Goal: Obtain resource: Download file/media

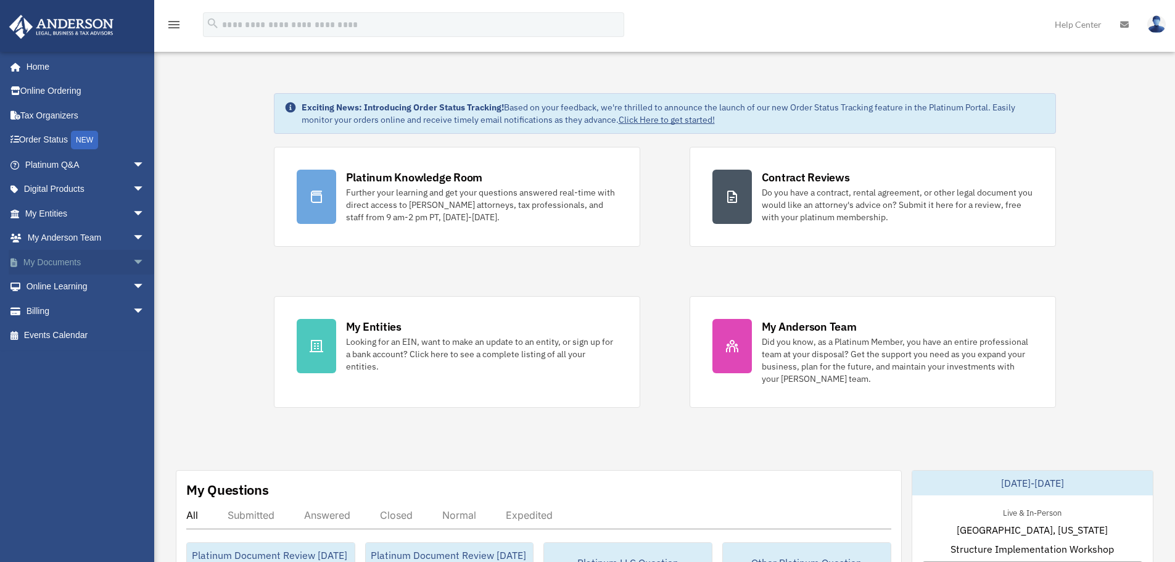
click at [133, 263] on span "arrow_drop_down" at bounding box center [145, 262] width 25 height 25
click at [80, 282] on link "Box" at bounding box center [90, 287] width 146 height 25
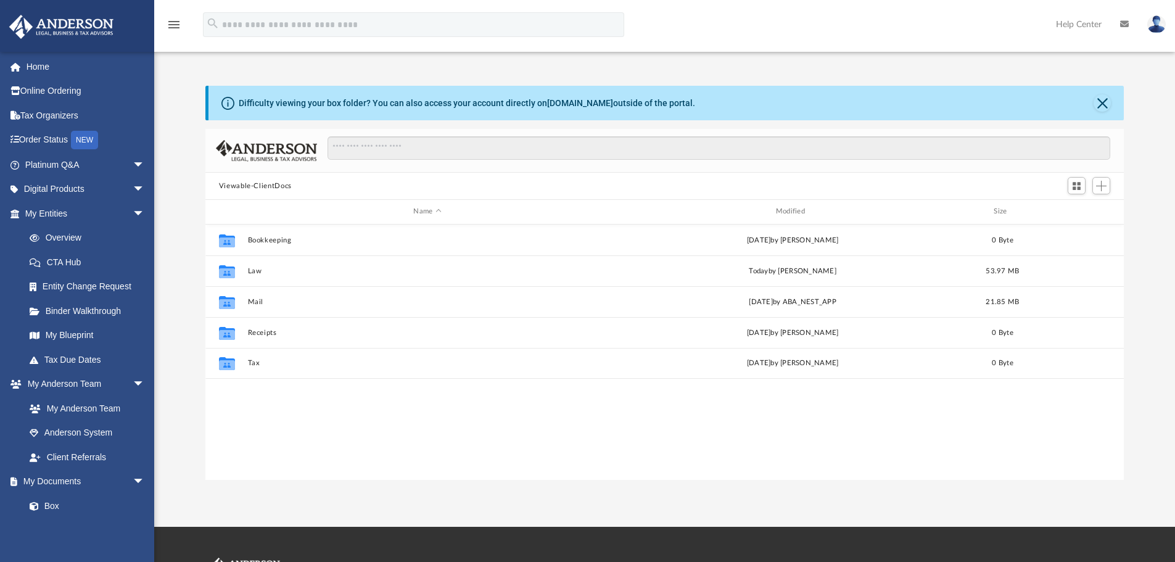
scroll to position [271, 909]
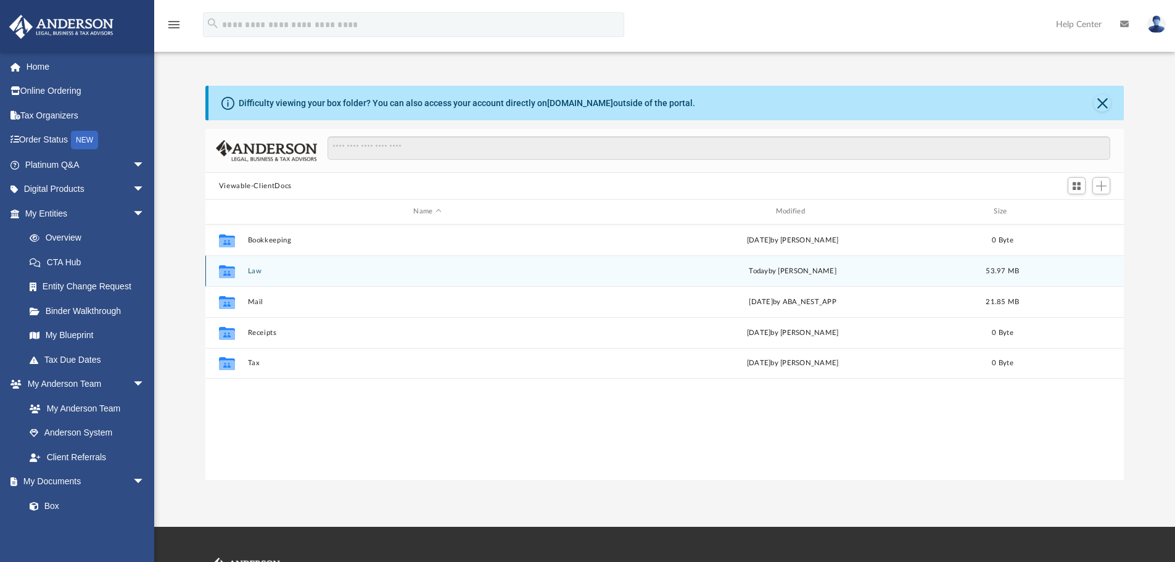
click at [255, 273] on button "Law" at bounding box center [427, 271] width 360 height 8
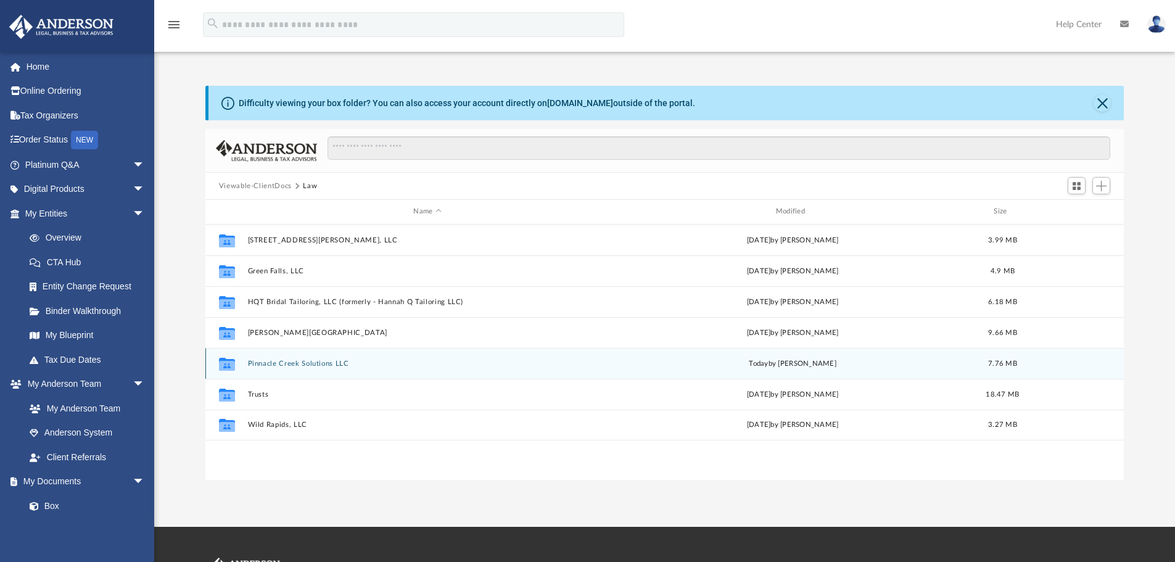
click at [271, 363] on button "Pinnacle Creek Solutions LLC" at bounding box center [427, 364] width 360 height 8
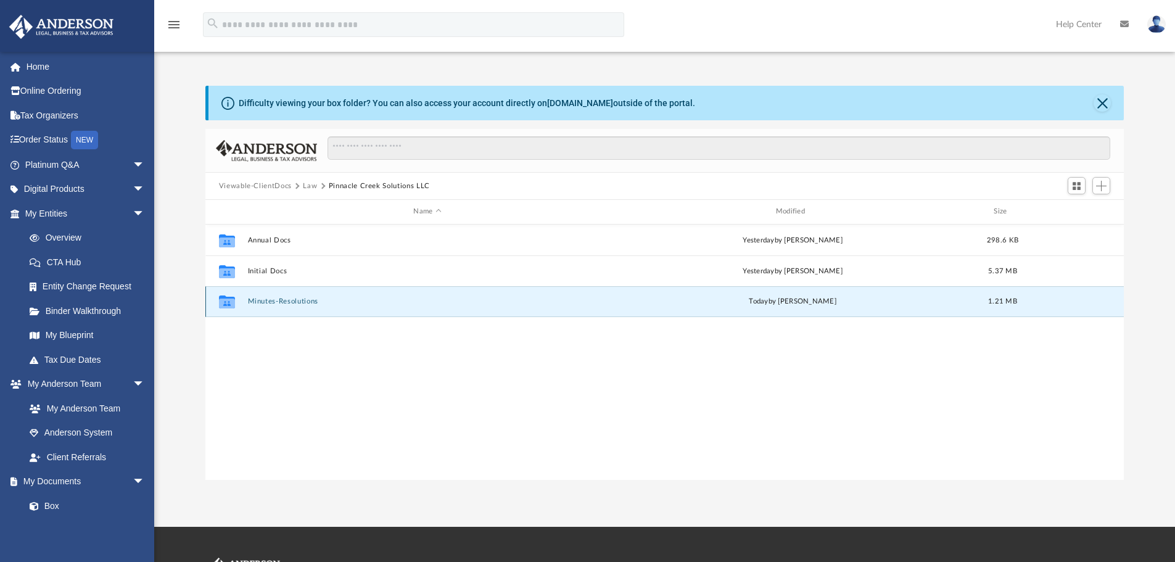
click at [275, 303] on button "Minutes-Resolutions" at bounding box center [427, 301] width 360 height 8
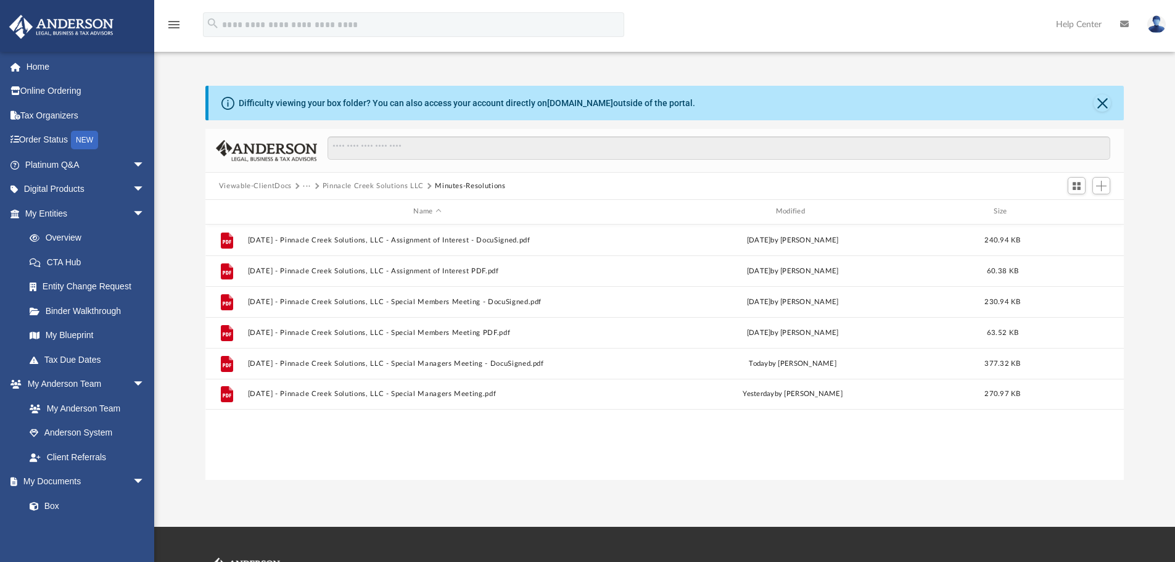
click at [618, 448] on div "File [DATE] - Pinnacle Creek Solutions, LLC - Assignment of Interest - DocuSign…" at bounding box center [664, 352] width 919 height 255
click at [795, 210] on div "Modified" at bounding box center [793, 211] width 360 height 11
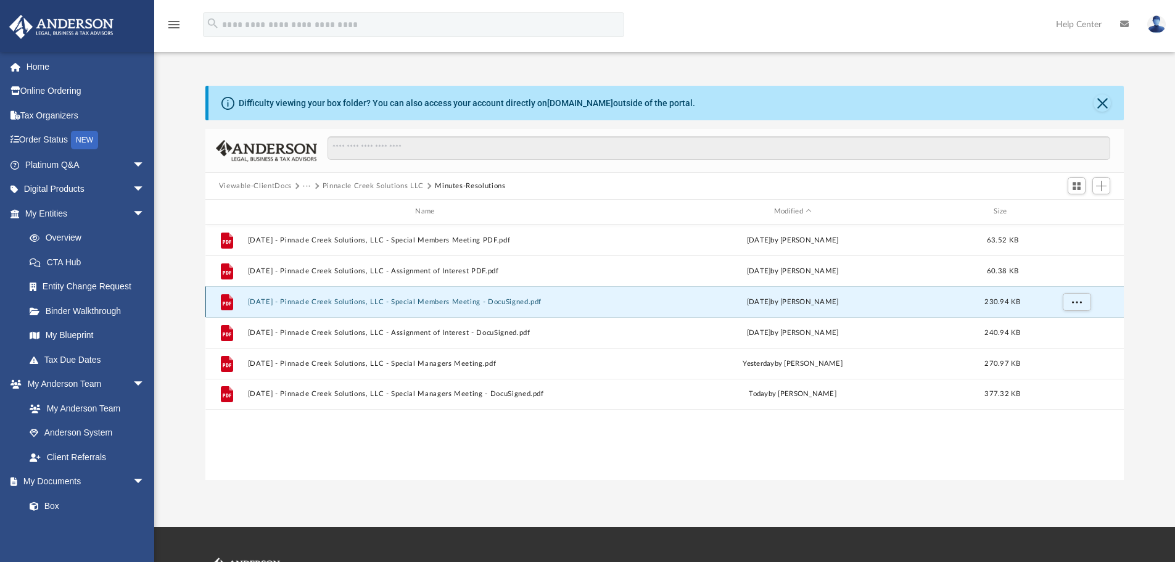
click at [465, 302] on button "[DATE] - Pinnacle Creek Solutions, LLC - Special Members Meeting - DocuSigned.p…" at bounding box center [427, 302] width 360 height 8
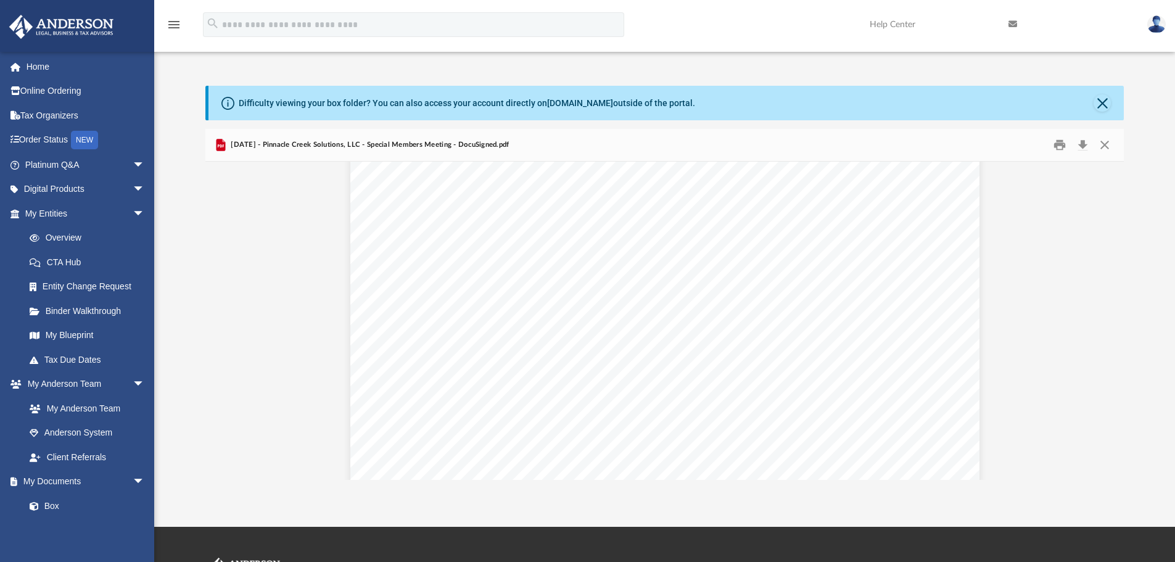
scroll to position [1347, 0]
click at [1060, 149] on button "Print" at bounding box center [1059, 145] width 25 height 19
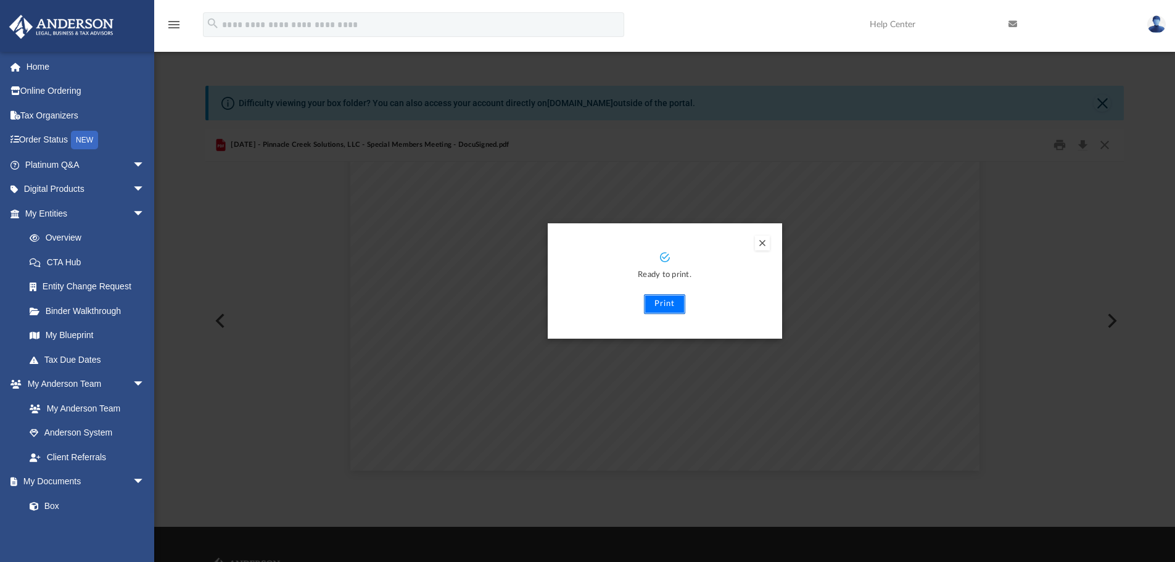
click at [666, 307] on button "Print" at bounding box center [664, 304] width 41 height 20
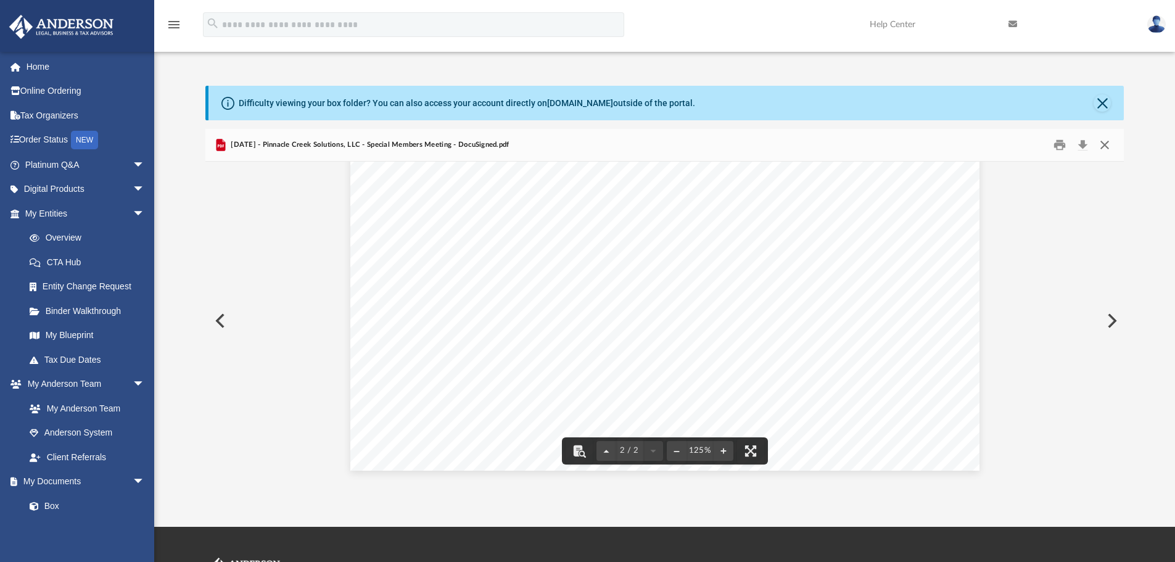
click at [1105, 148] on button "Close" at bounding box center [1105, 145] width 22 height 19
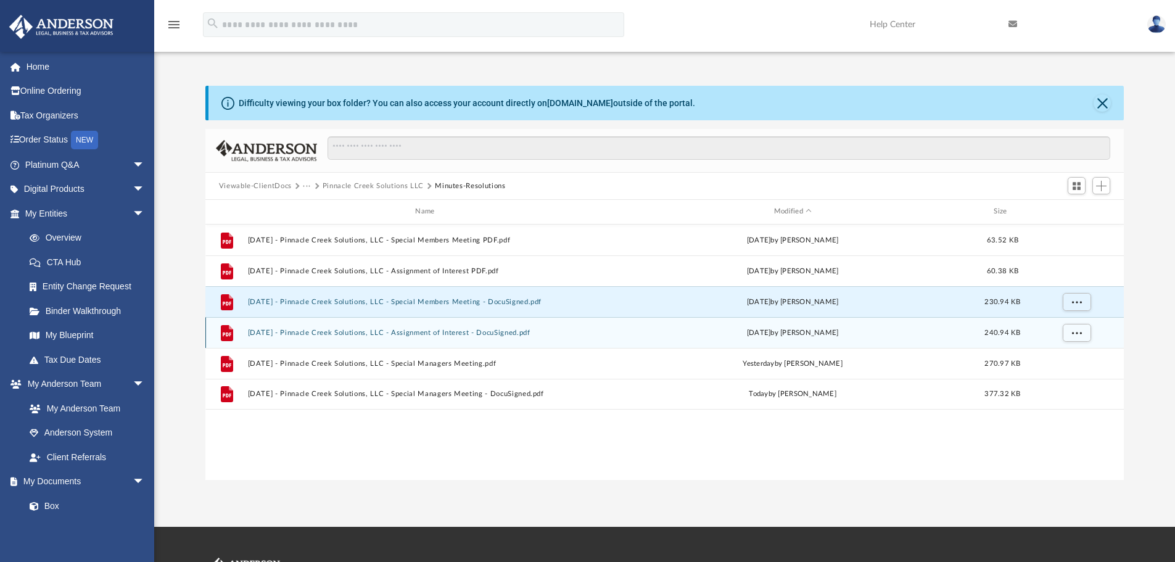
click at [456, 332] on button "[DATE] - Pinnacle Creek Solutions, LLC - Assignment of Interest - DocuSigned.pdf" at bounding box center [427, 333] width 360 height 8
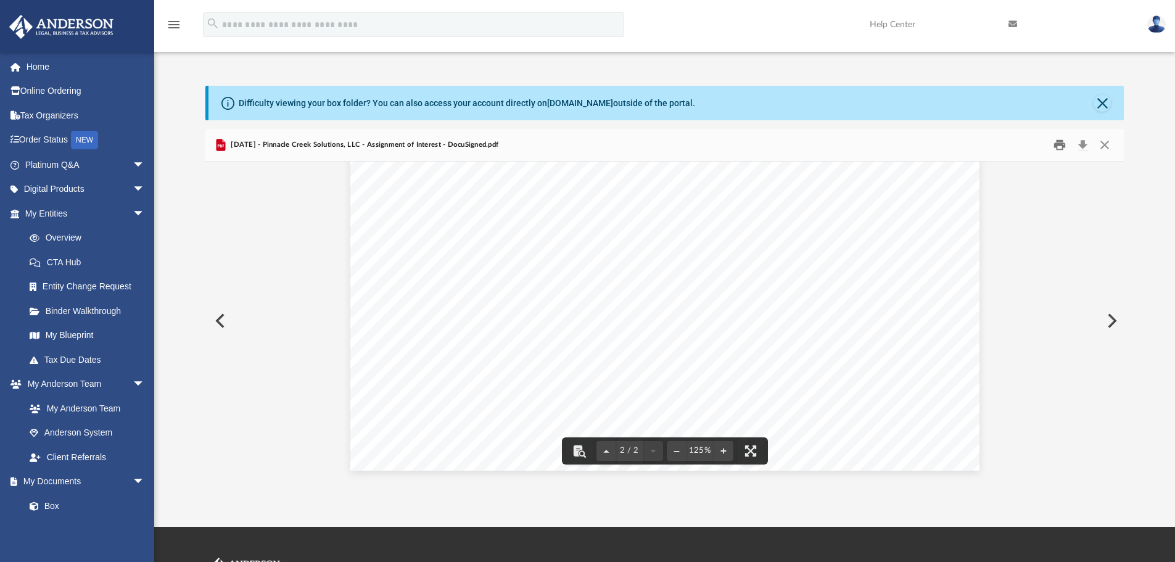
click at [1057, 145] on button "Print" at bounding box center [1059, 145] width 25 height 19
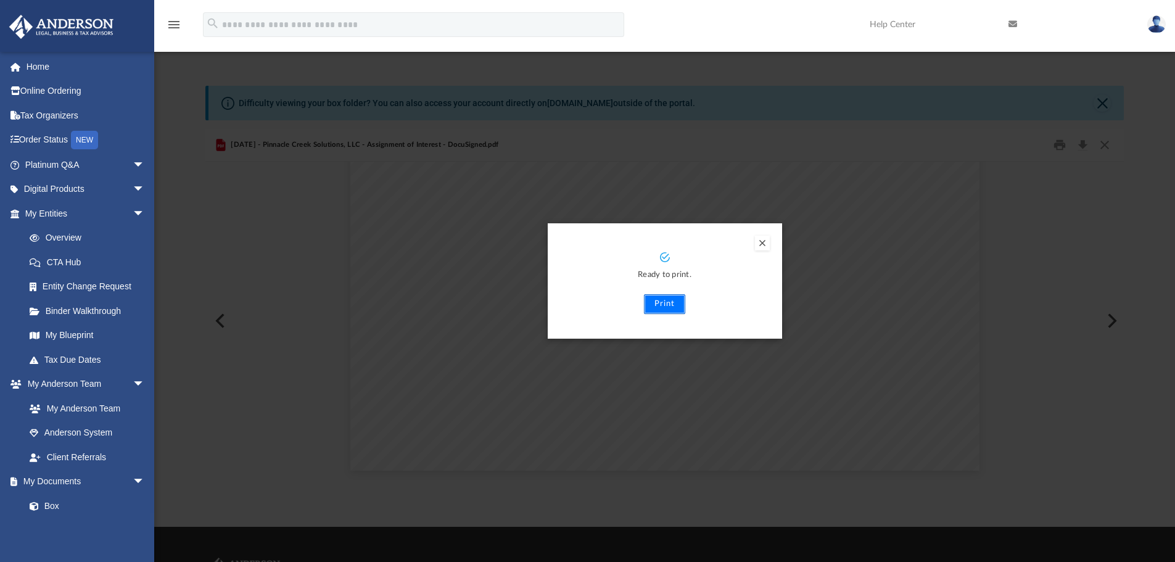
click at [674, 305] on button "Print" at bounding box center [664, 304] width 41 height 20
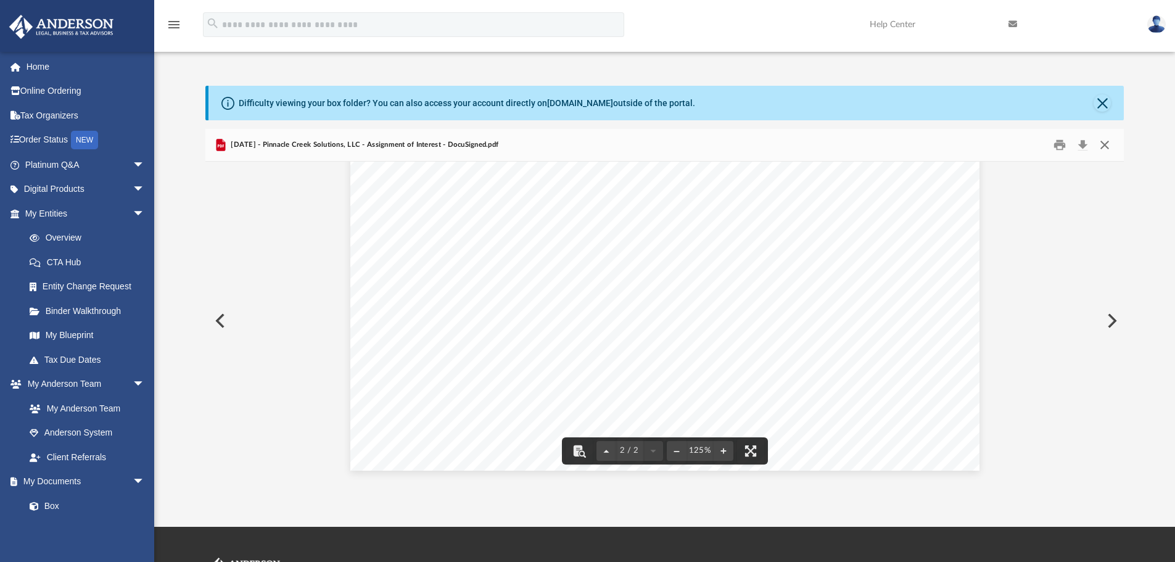
click at [1105, 146] on button "Close" at bounding box center [1105, 145] width 22 height 19
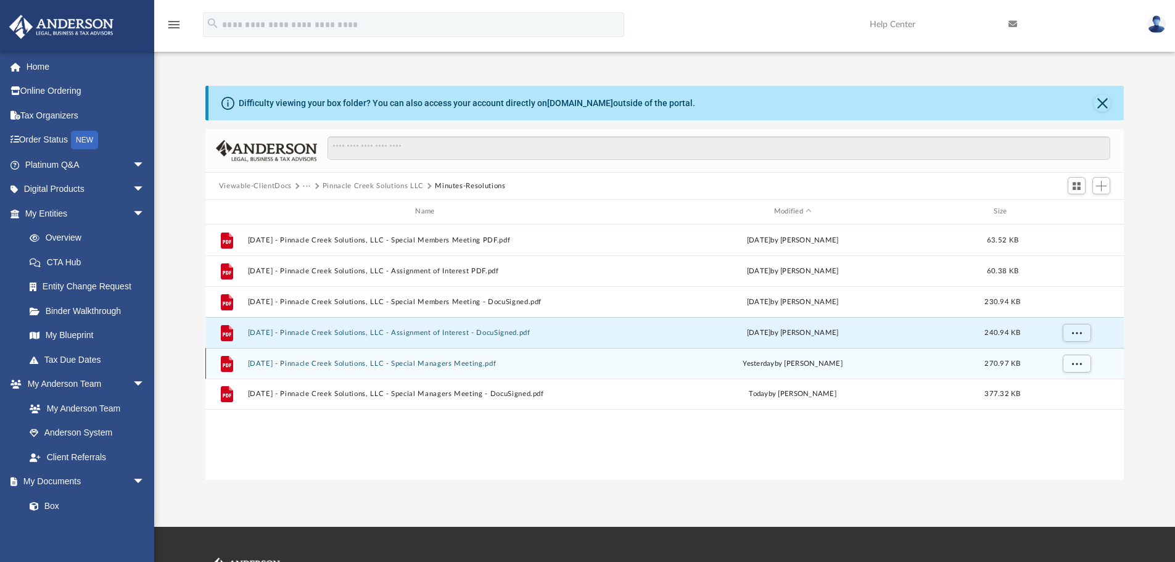
click at [441, 368] on button "[DATE] - Pinnacle Creek Solutions, LLC - Special Managers Meeting.pdf" at bounding box center [427, 364] width 360 height 8
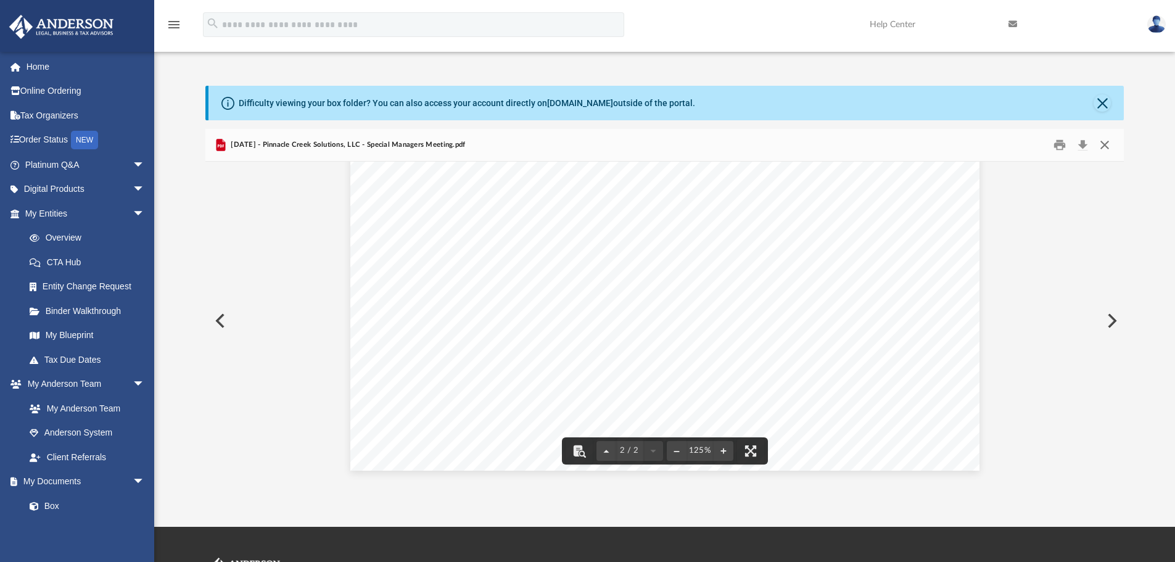
click at [1107, 149] on button "Close" at bounding box center [1105, 145] width 22 height 19
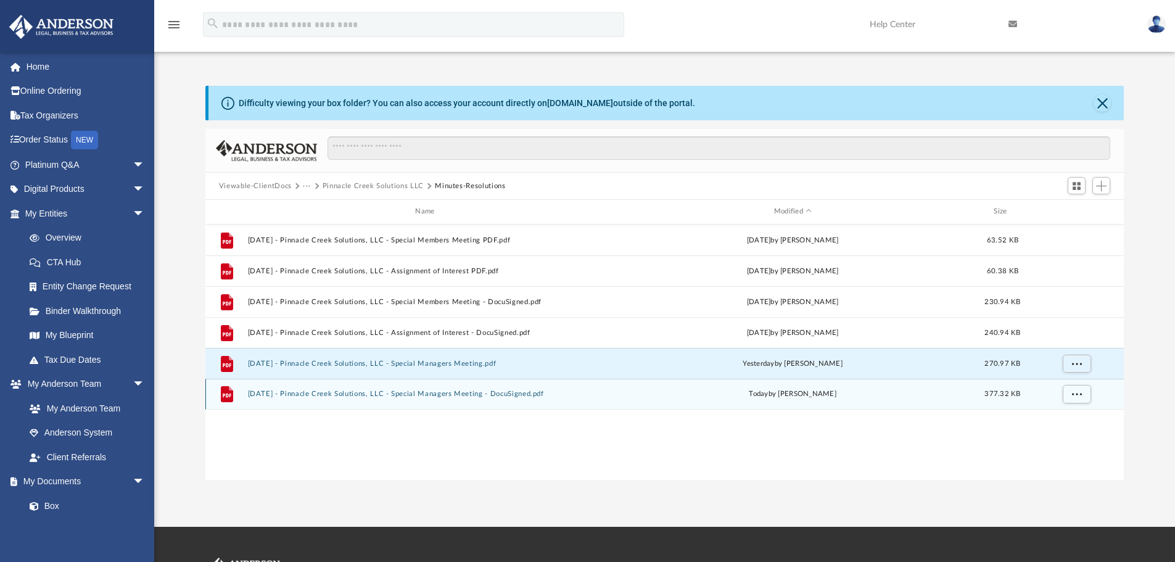
click at [455, 394] on button "[DATE] - Pinnacle Creek Solutions, LLC - Special Managers Meeting - DocuSigned.…" at bounding box center [427, 394] width 360 height 8
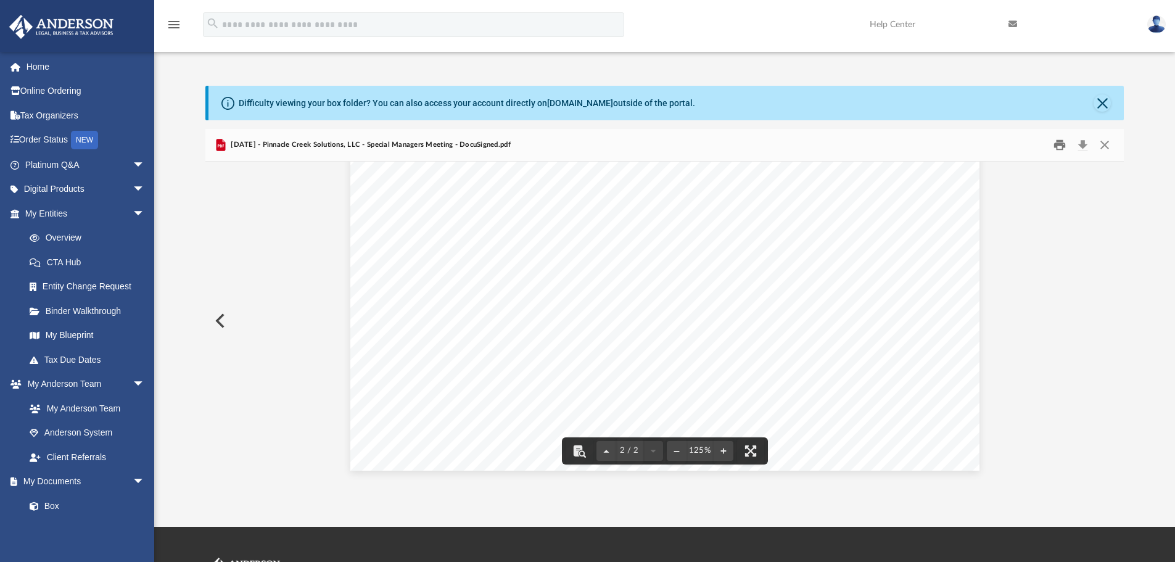
click at [1063, 145] on button "Print" at bounding box center [1059, 145] width 25 height 19
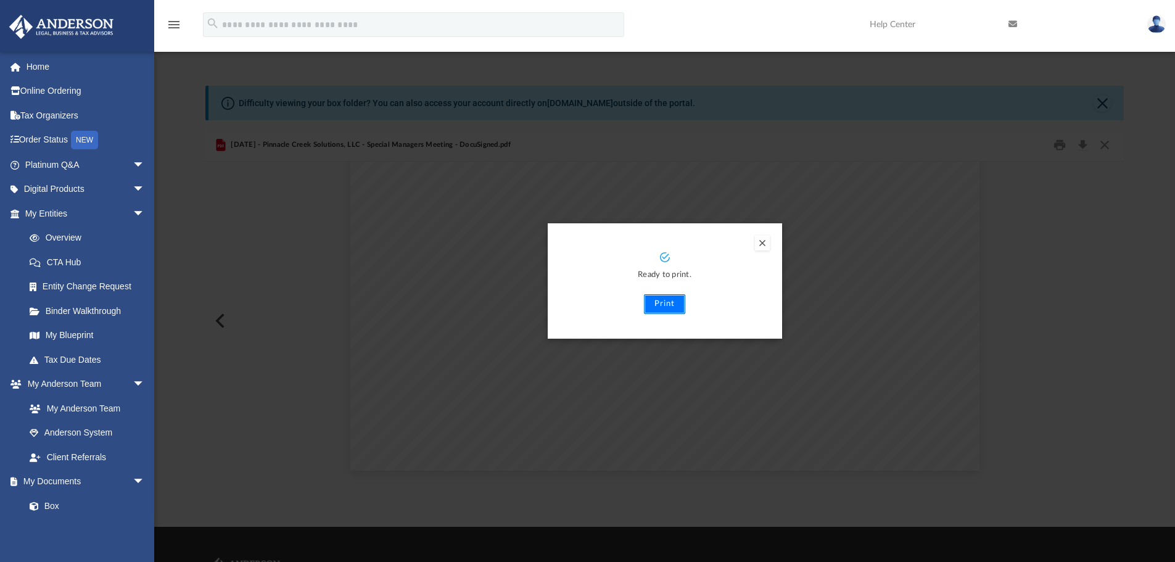
click at [667, 306] on button "Print" at bounding box center [664, 304] width 41 height 20
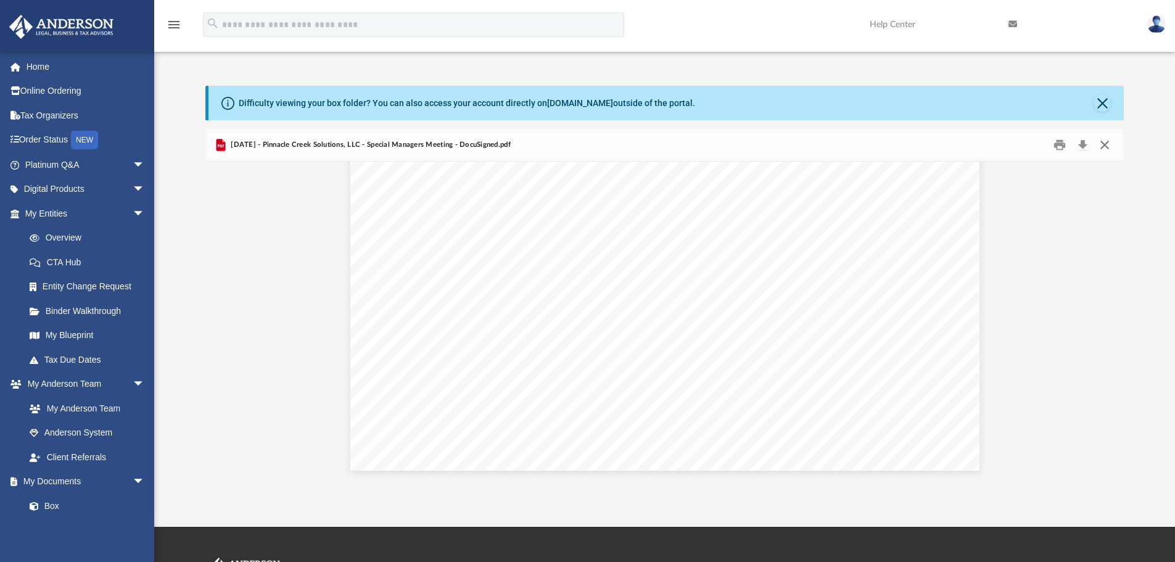
click at [1104, 149] on button "Close" at bounding box center [1105, 145] width 22 height 19
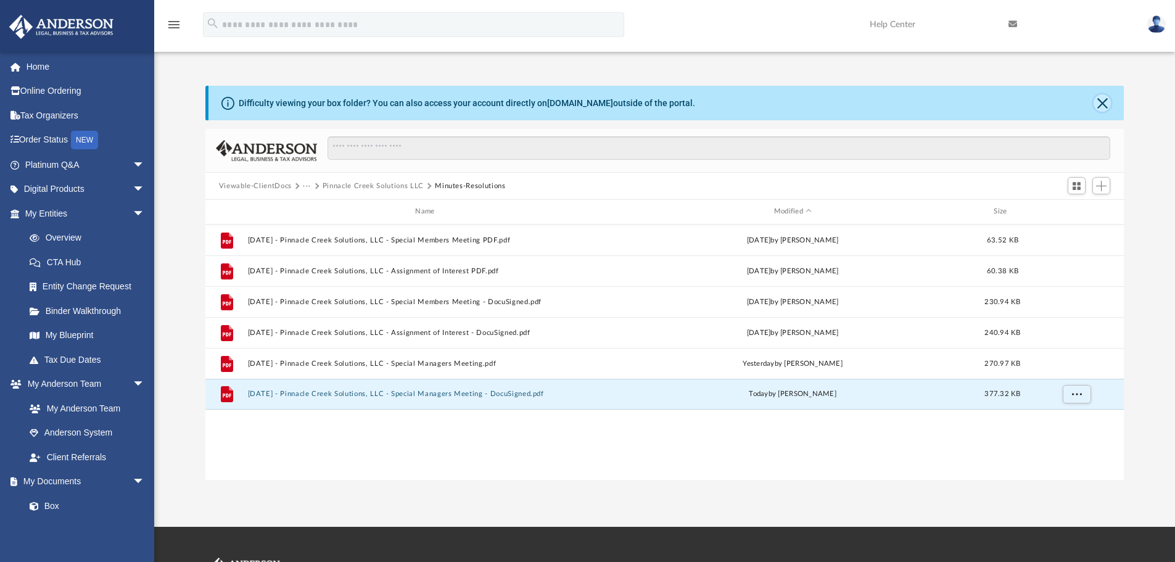
click at [1102, 100] on button "Close" at bounding box center [1102, 102] width 17 height 17
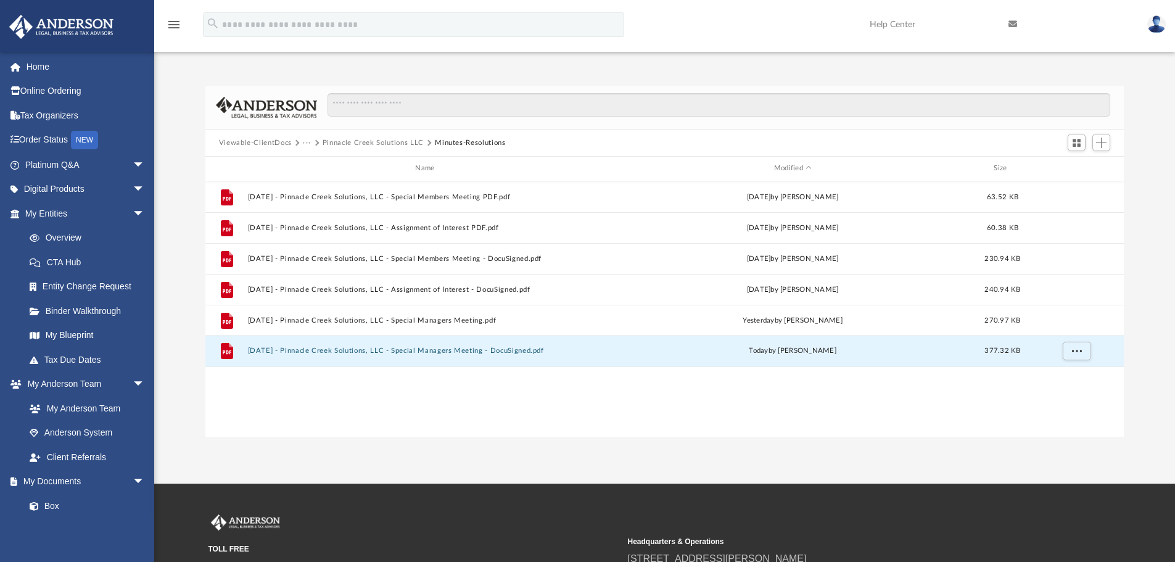
click at [381, 142] on button "Pinnacle Creek Solutions LLC" at bounding box center [373, 143] width 101 height 11
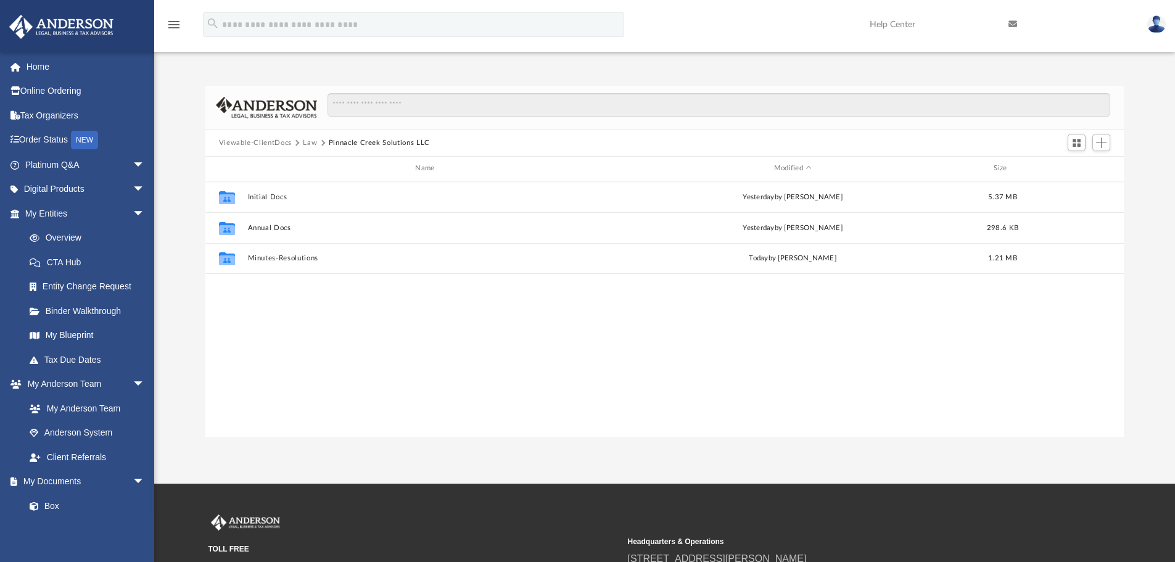
click at [310, 142] on button "Law" at bounding box center [310, 143] width 14 height 11
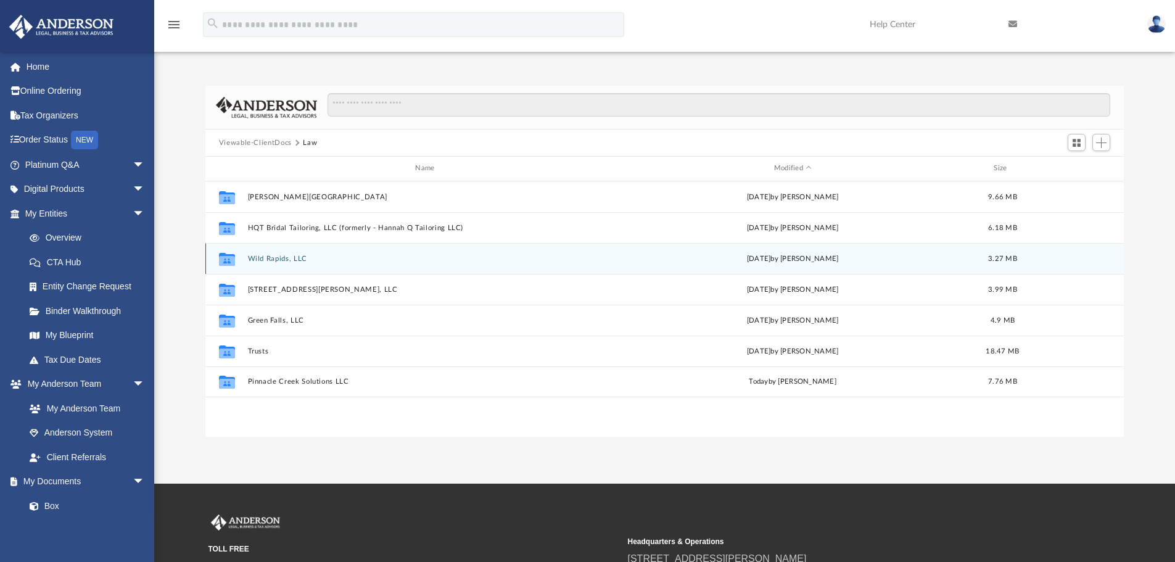
click at [285, 259] on button "Wild Rapids, LLC" at bounding box center [427, 259] width 360 height 8
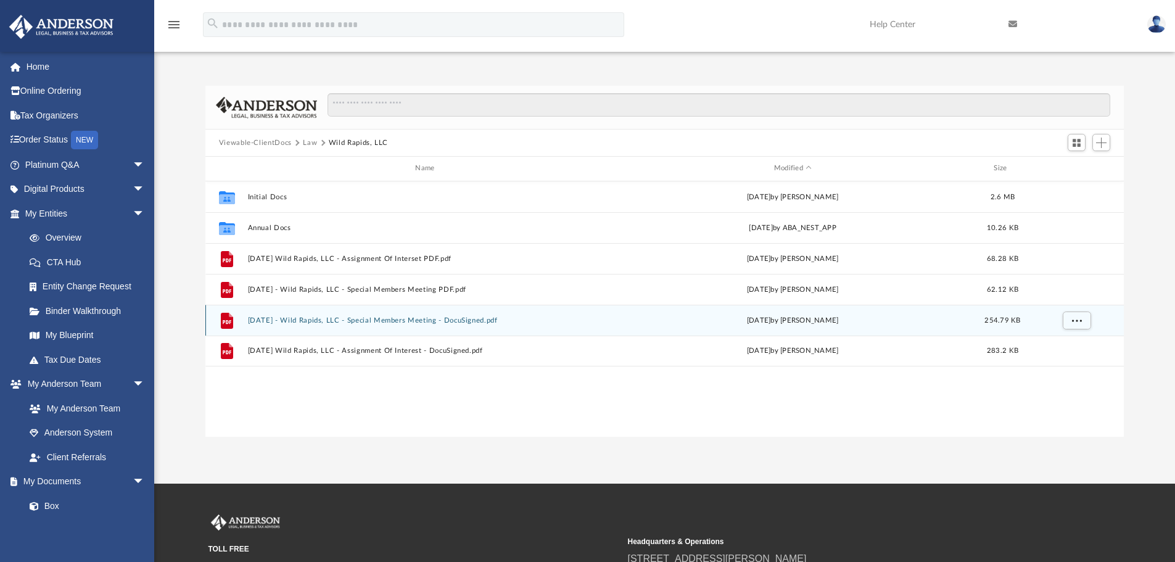
click at [424, 321] on button "[DATE] - Wild Rapids, LLC - Special Members Meeting - DocuSigned.pdf" at bounding box center [427, 320] width 360 height 8
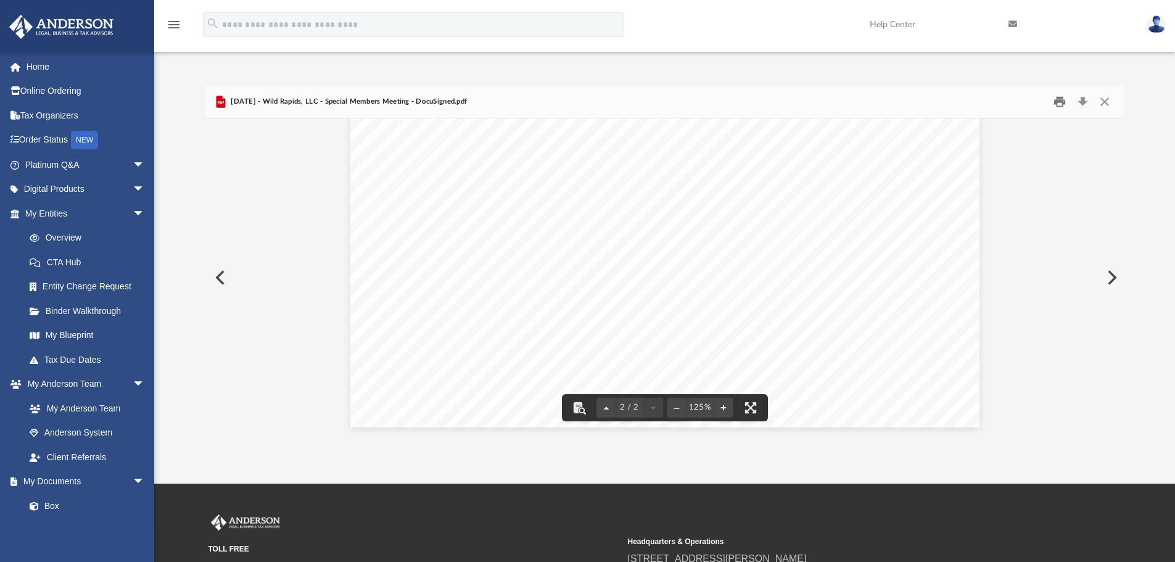
click at [1061, 102] on button "Print" at bounding box center [1059, 102] width 25 height 19
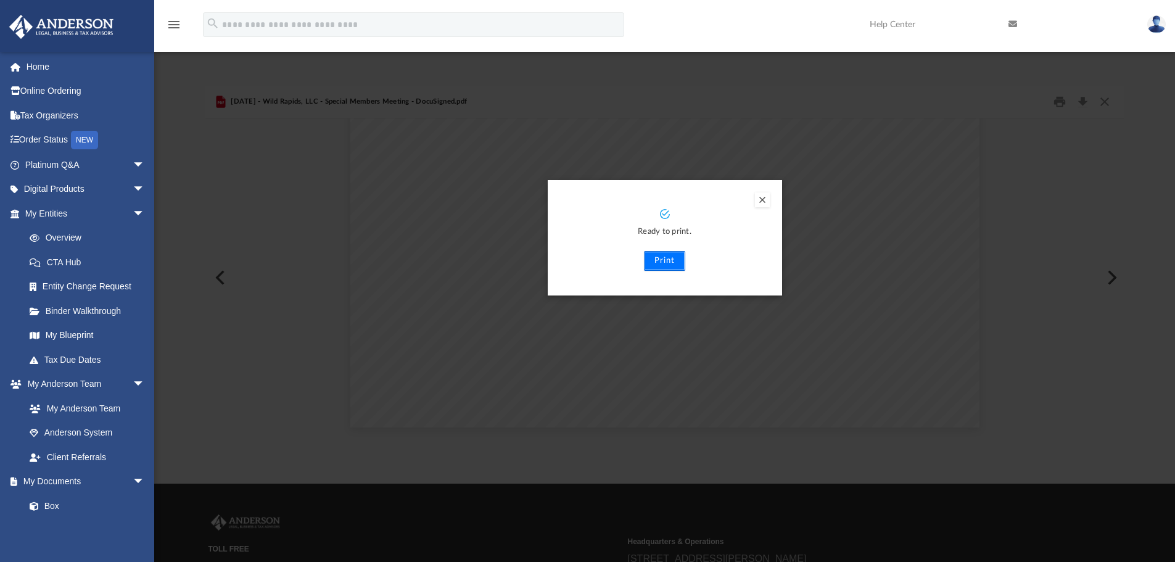
click at [662, 260] on button "Print" at bounding box center [664, 261] width 41 height 20
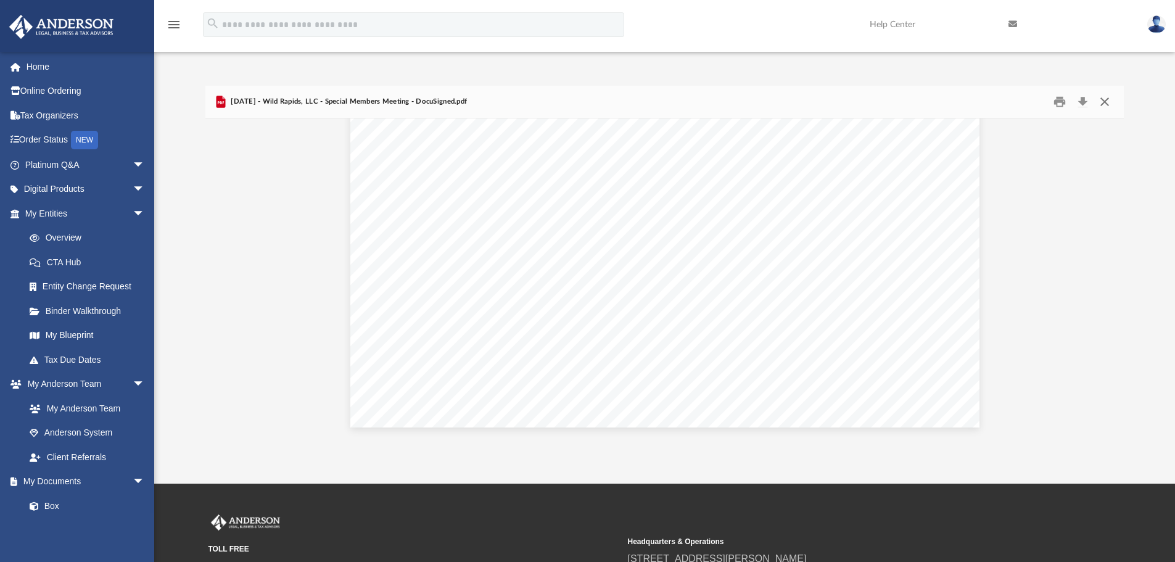
click at [1108, 98] on button "Close" at bounding box center [1105, 102] width 22 height 19
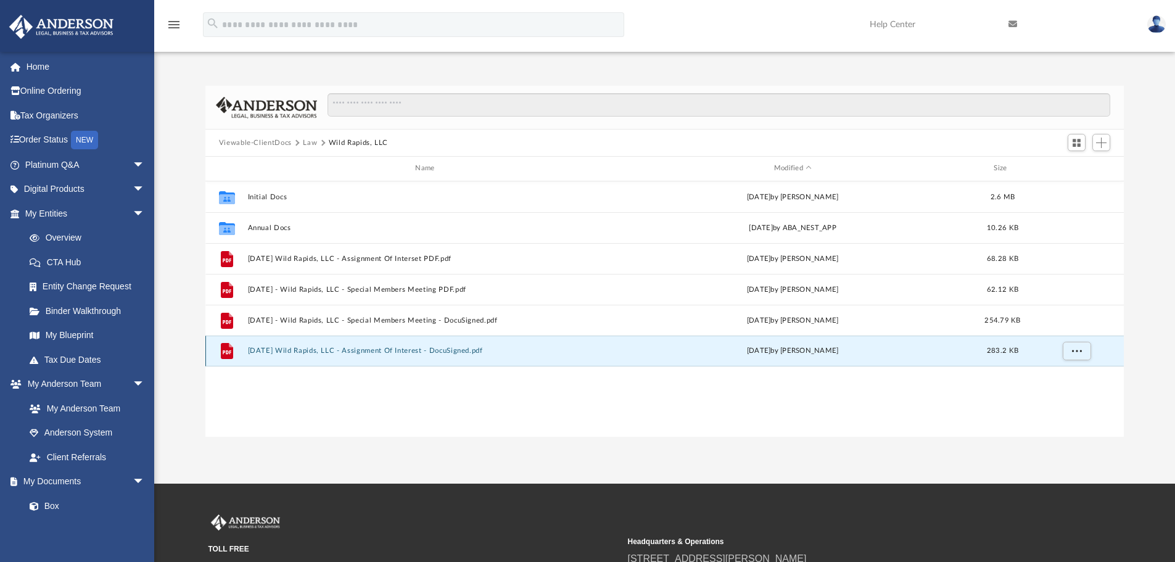
click at [469, 351] on button "[DATE] Wild Rapids, LLC - Assignment Of Interest - DocuSigned.pdf" at bounding box center [427, 351] width 360 height 8
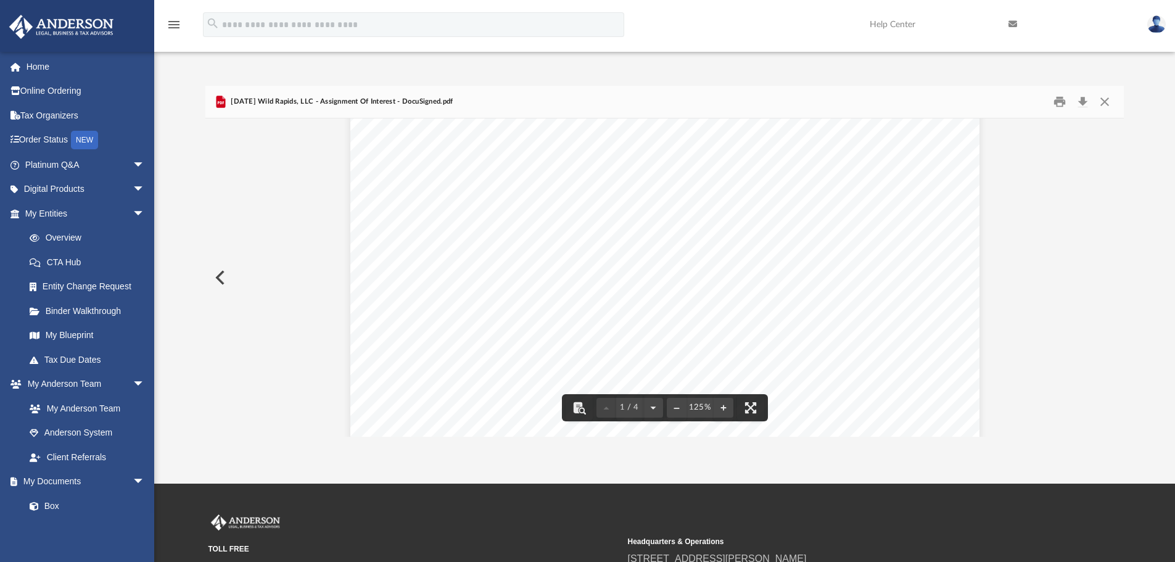
scroll to position [247, 0]
click at [1058, 106] on button "Print" at bounding box center [1059, 102] width 25 height 19
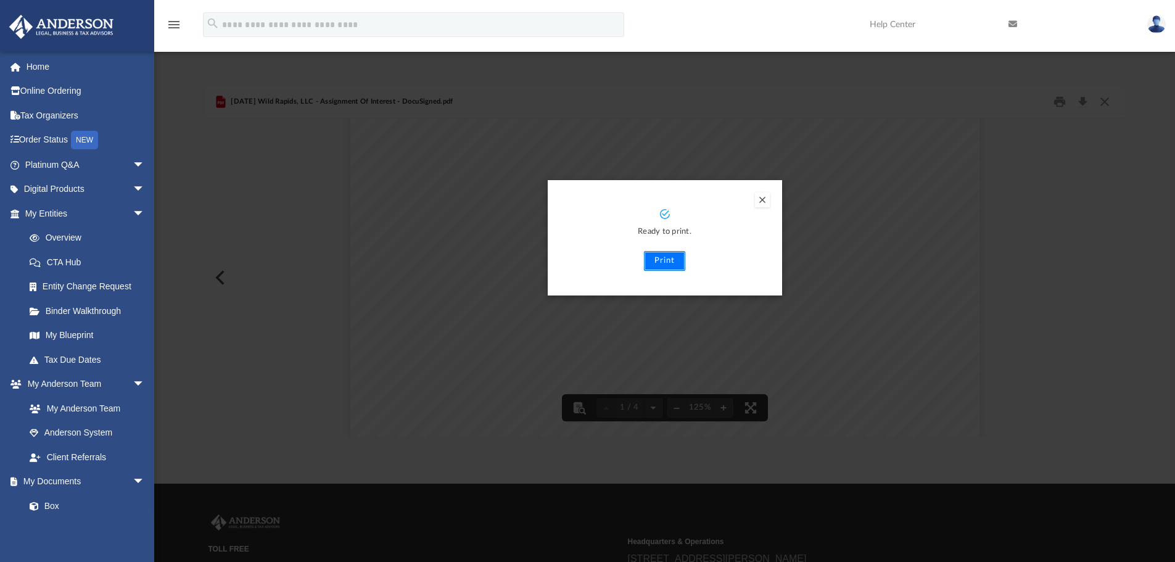
click at [667, 258] on button "Print" at bounding box center [664, 261] width 41 height 20
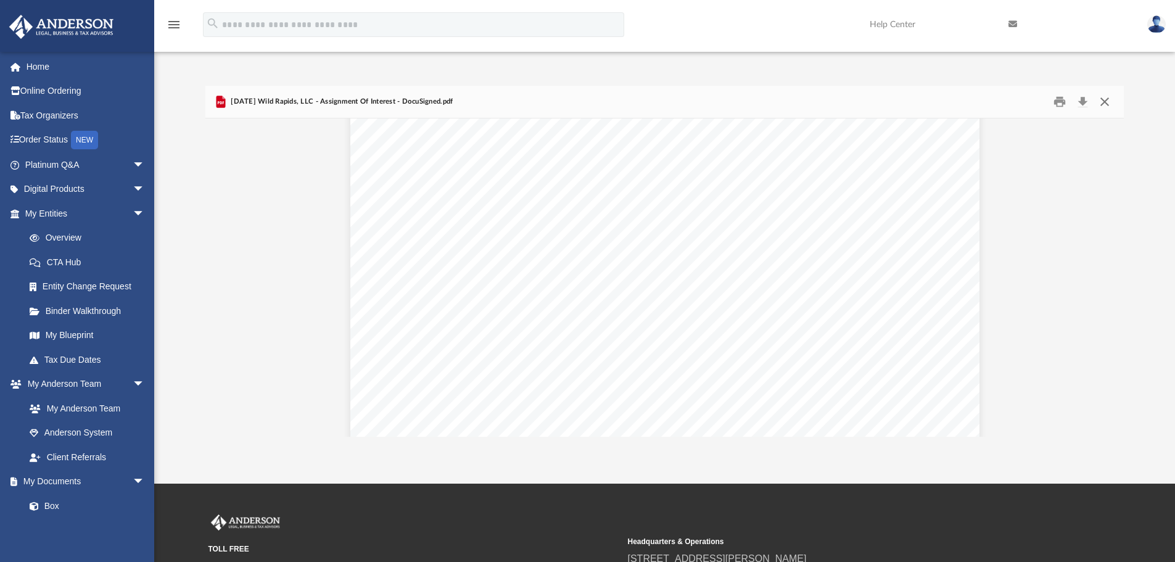
click at [1108, 107] on button "Close" at bounding box center [1105, 102] width 22 height 19
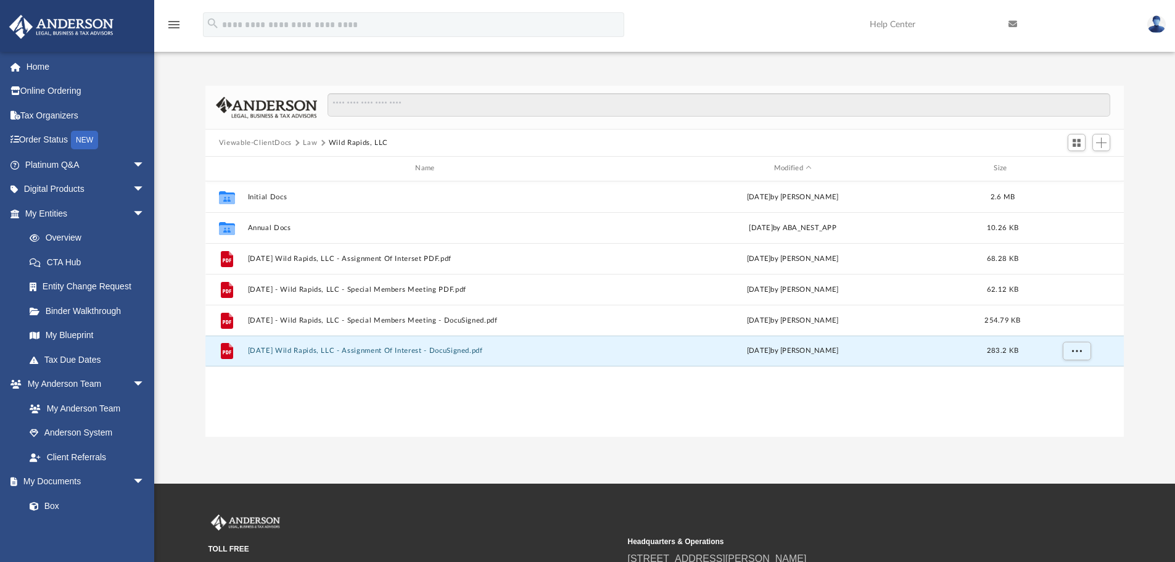
click at [308, 144] on button "Law" at bounding box center [310, 143] width 14 height 11
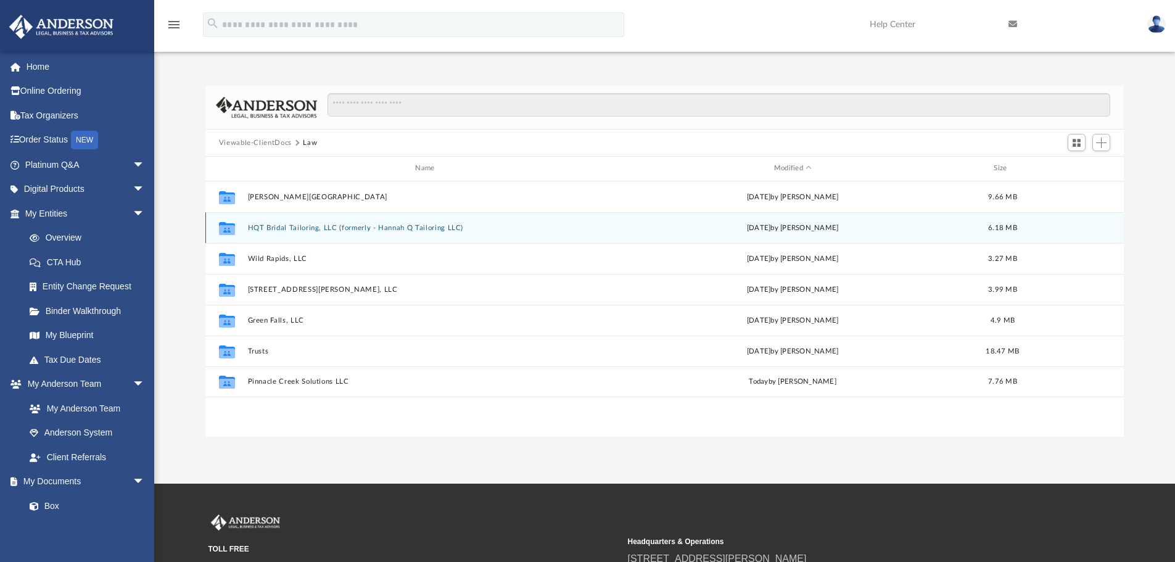
click at [311, 228] on button "HQT Bridal Tailoring, LLC (formerly - Hannah Q Tailoring LLC)" at bounding box center [427, 228] width 360 height 8
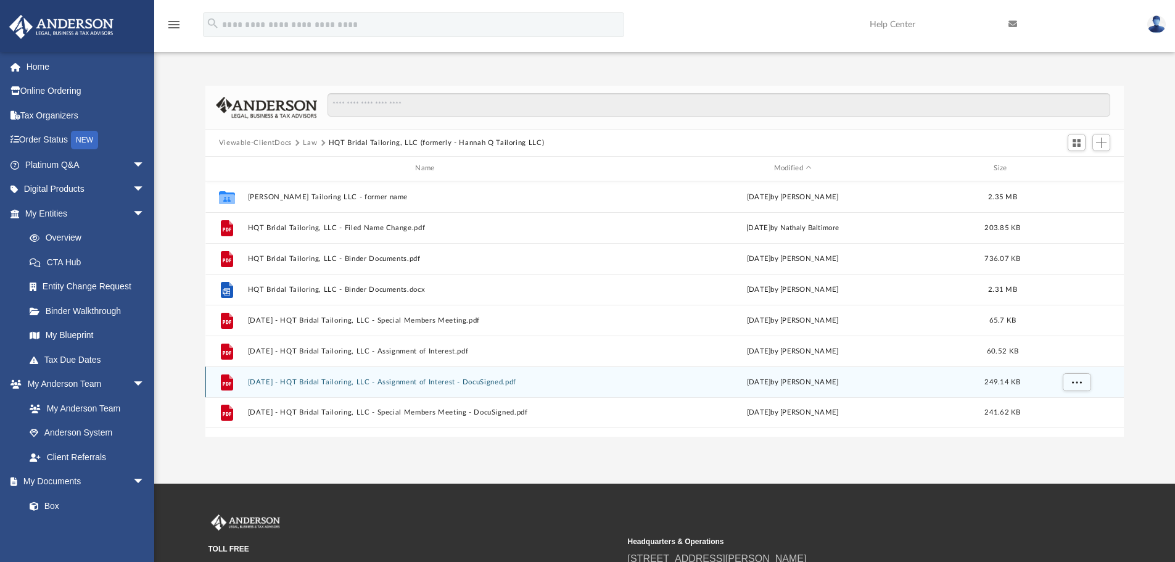
click at [455, 384] on button "[DATE] - HQT Bridal Tailoring, LLC - Assignment of Interest - DocuSigned.pdf" at bounding box center [427, 382] width 360 height 8
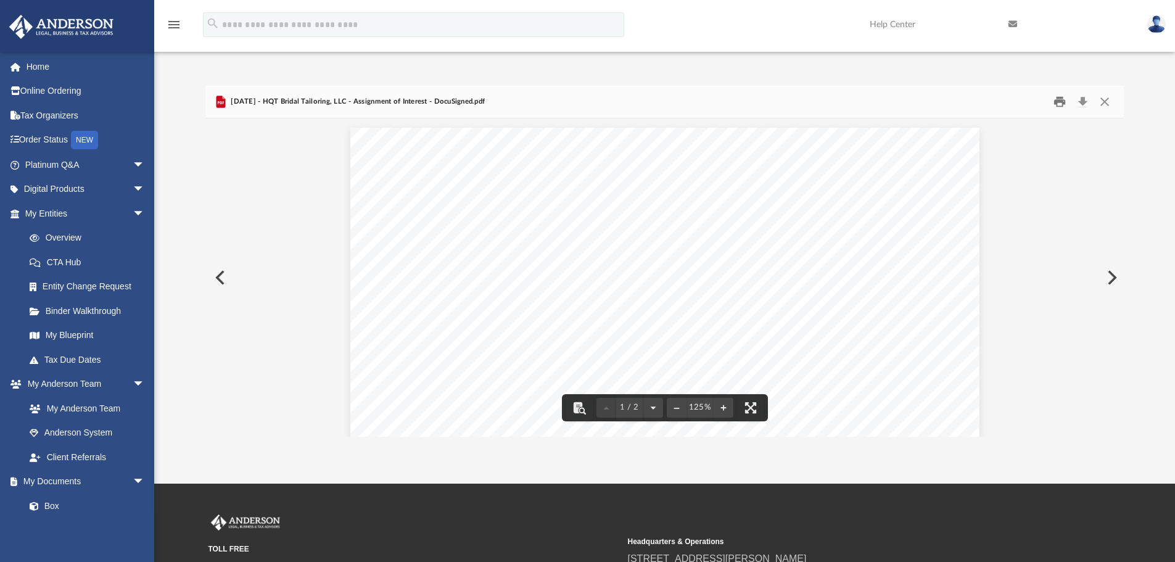
click at [1060, 102] on button "Print" at bounding box center [1059, 102] width 25 height 19
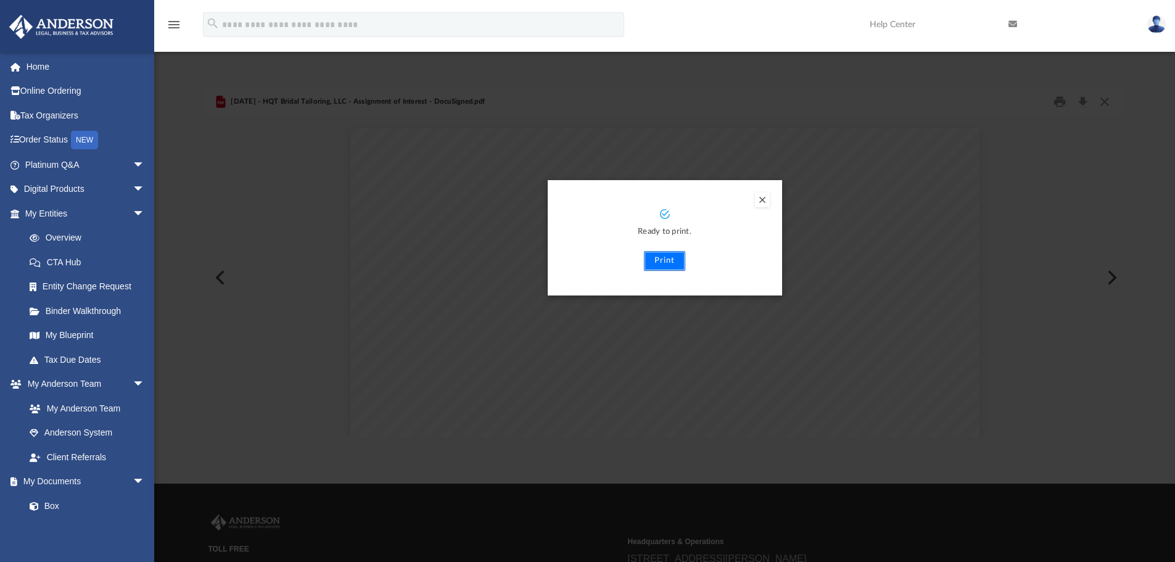
click at [660, 268] on button "Print" at bounding box center [664, 261] width 41 height 20
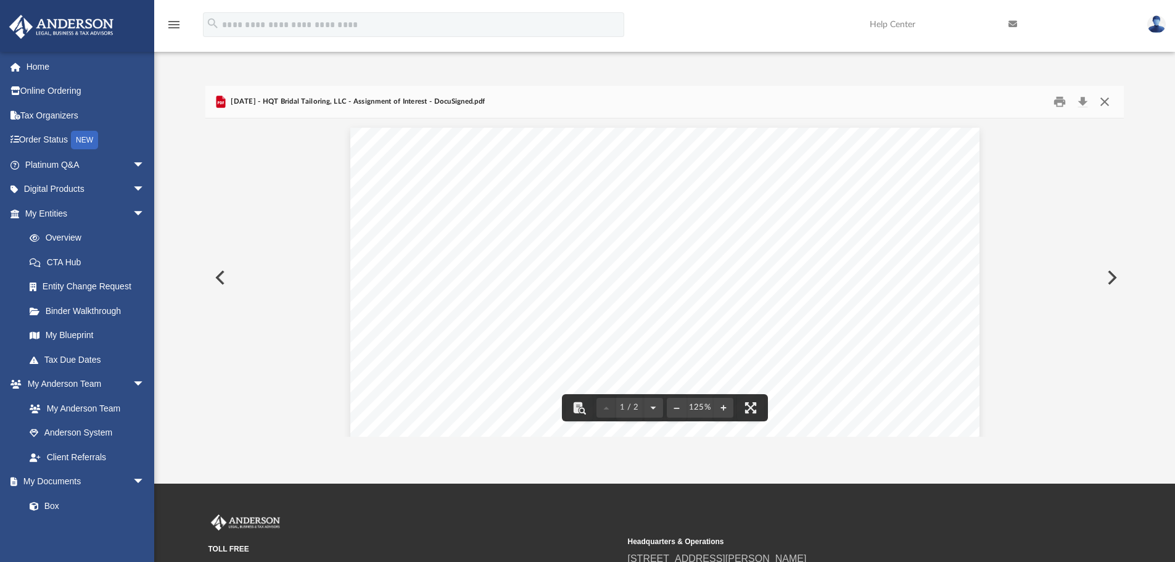
click at [1105, 101] on button "Close" at bounding box center [1105, 102] width 22 height 19
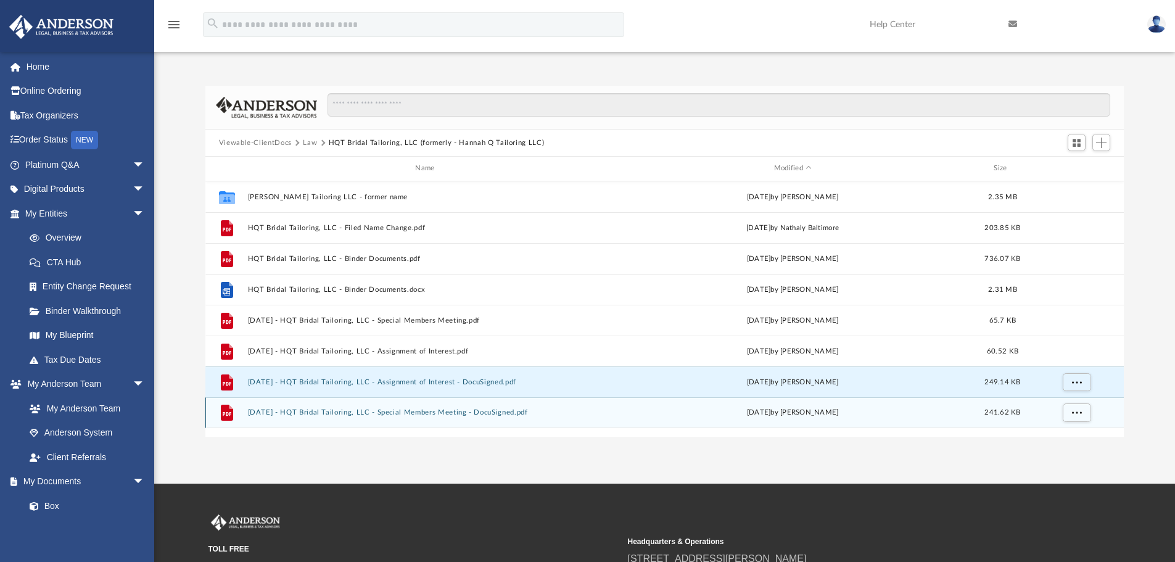
click at [443, 409] on button "[DATE] - HQT Bridal Tailoring, LLC - Special Members Meeting - DocuSigned.pdf" at bounding box center [427, 412] width 360 height 8
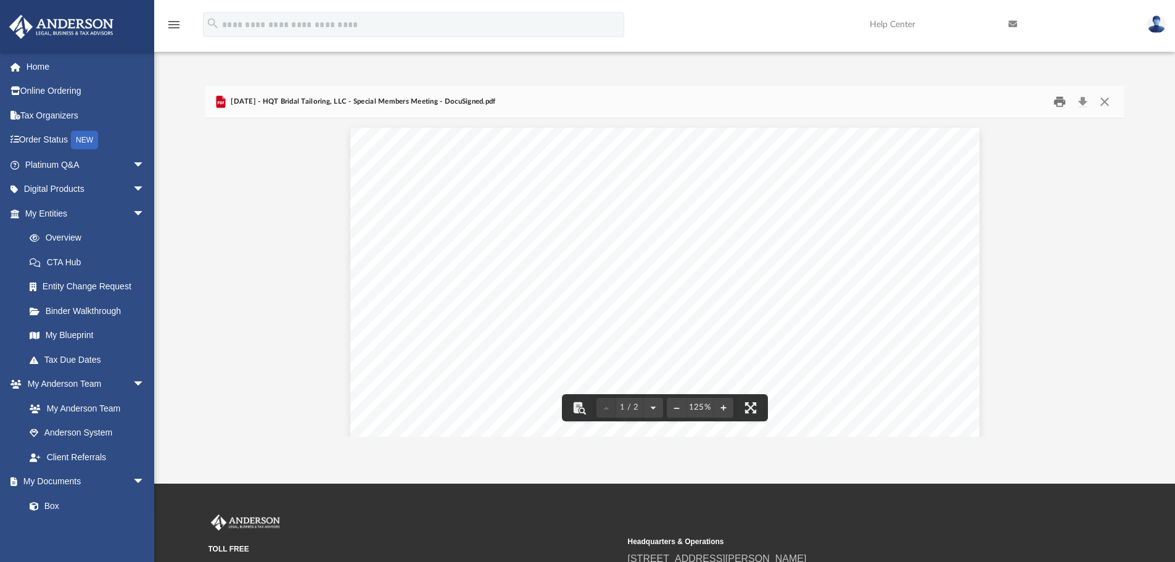
click at [1060, 104] on button "Print" at bounding box center [1059, 102] width 25 height 19
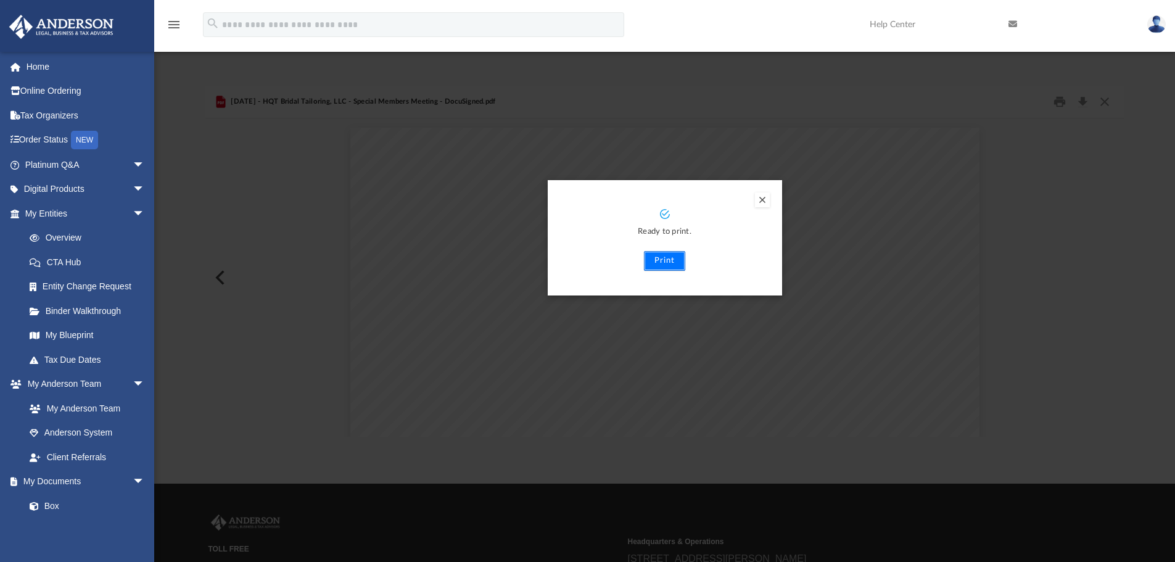
click at [666, 261] on button "Print" at bounding box center [664, 261] width 41 height 20
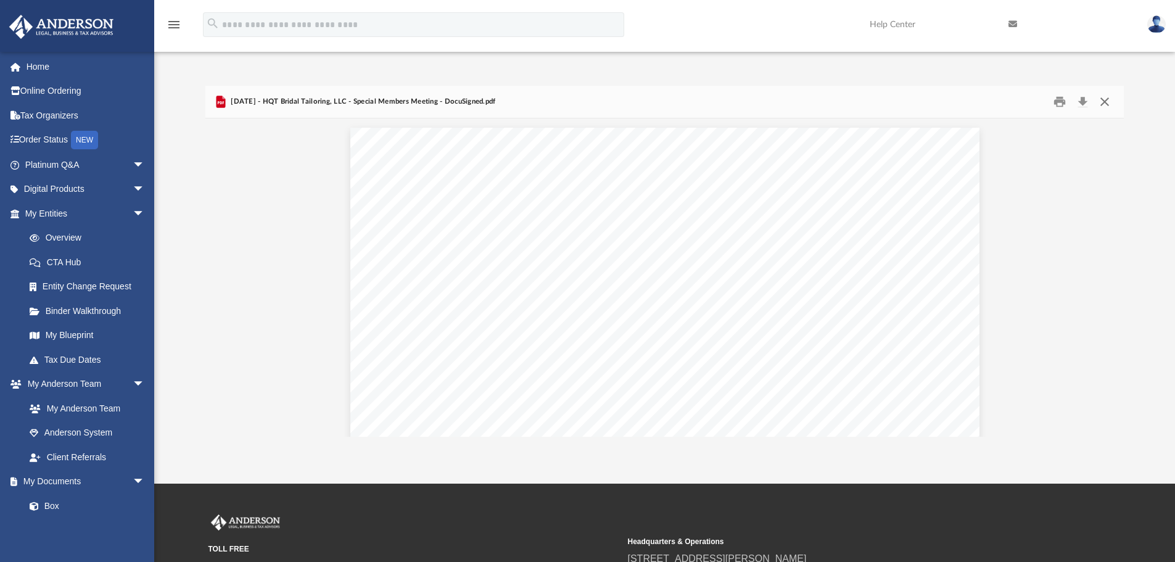
click at [1107, 107] on button "Close" at bounding box center [1105, 102] width 22 height 19
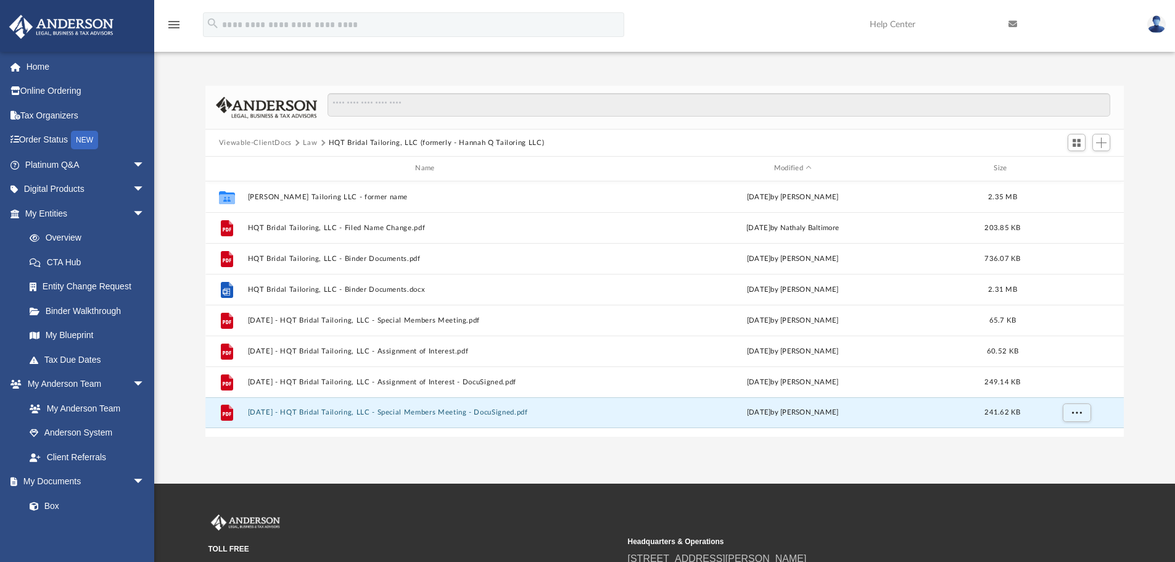
click at [310, 144] on button "Law" at bounding box center [310, 143] width 14 height 11
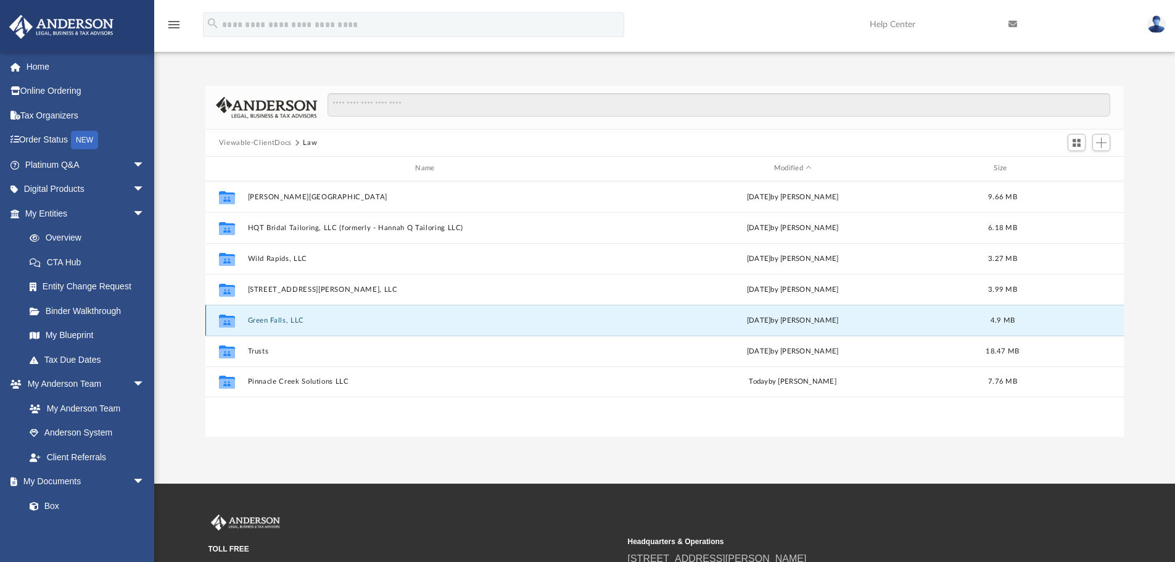
click at [279, 318] on button "Green Falls, LLC" at bounding box center [427, 320] width 360 height 8
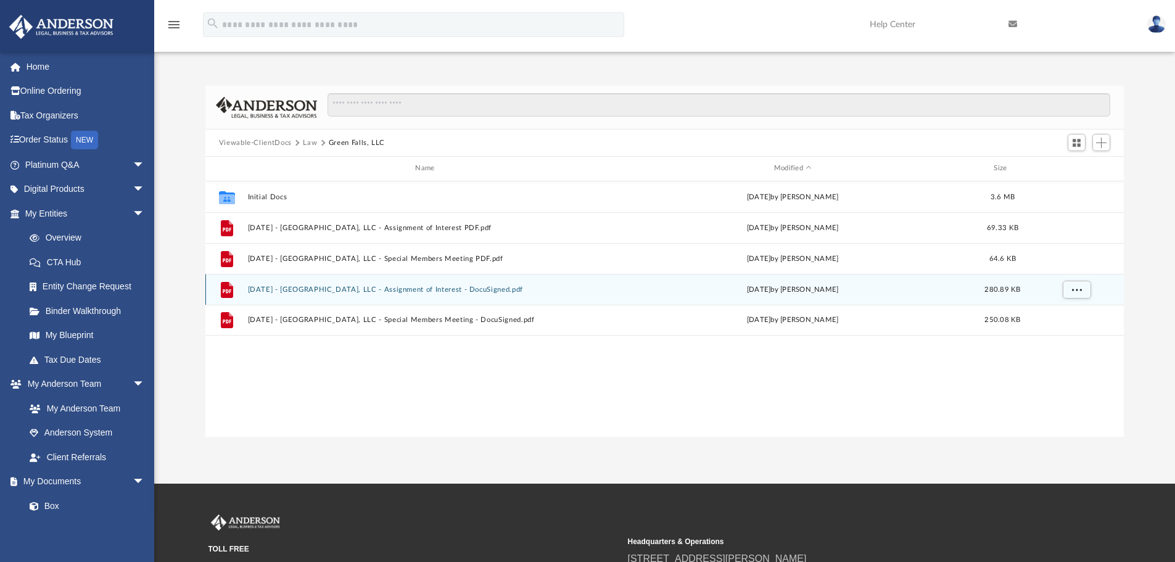
click at [431, 290] on button "[DATE] - [GEOGRAPHIC_DATA], LLC - Assignment of Interest - DocuSigned.pdf" at bounding box center [427, 290] width 360 height 8
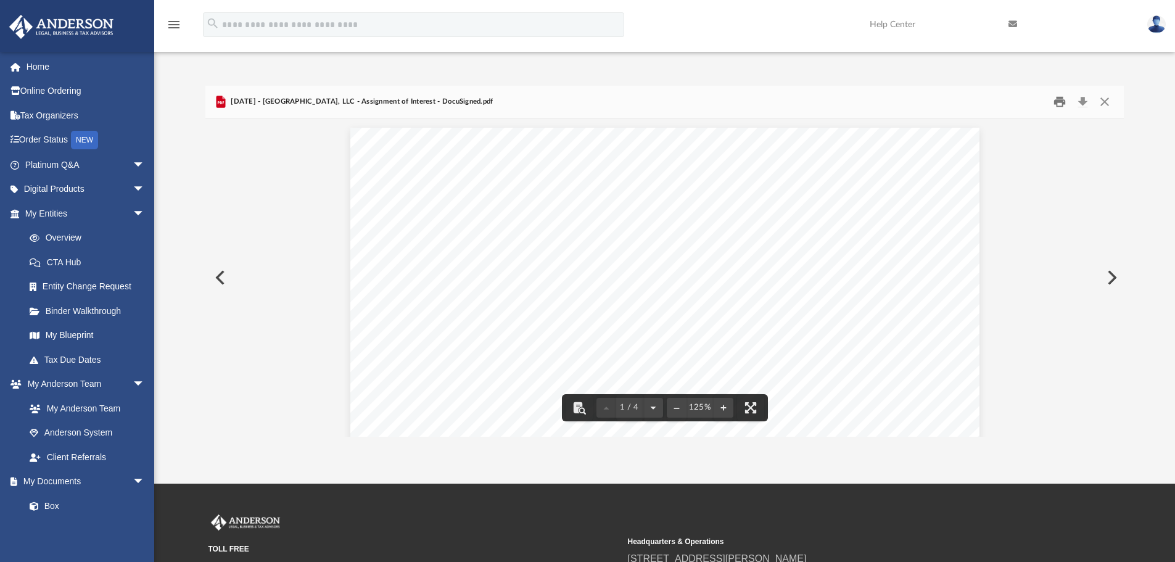
click at [1061, 104] on button "Print" at bounding box center [1059, 102] width 25 height 19
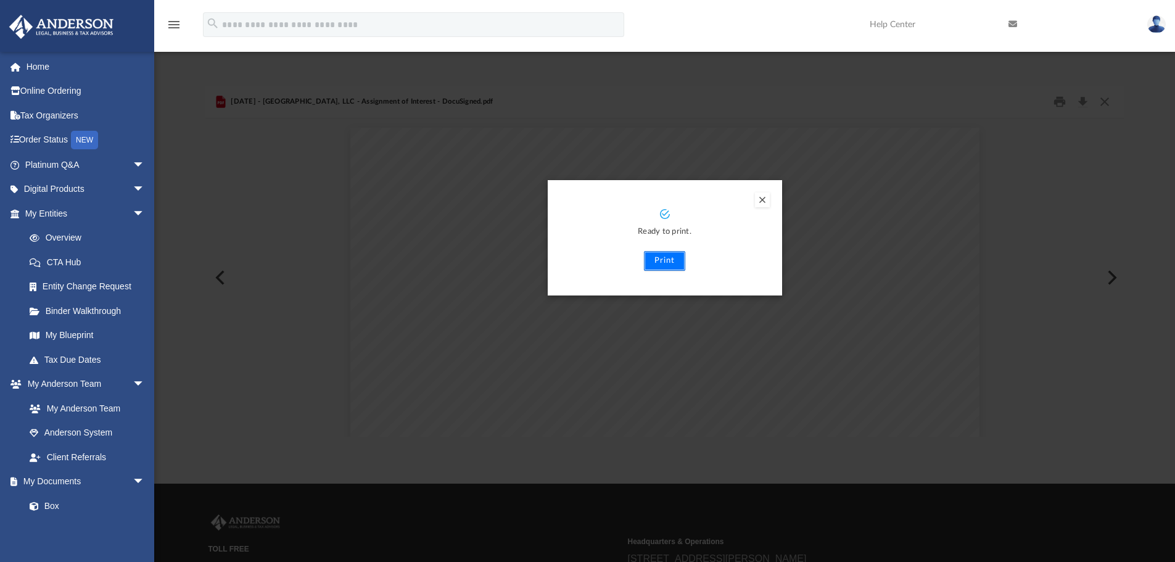
click at [670, 264] on button "Print" at bounding box center [664, 261] width 41 height 20
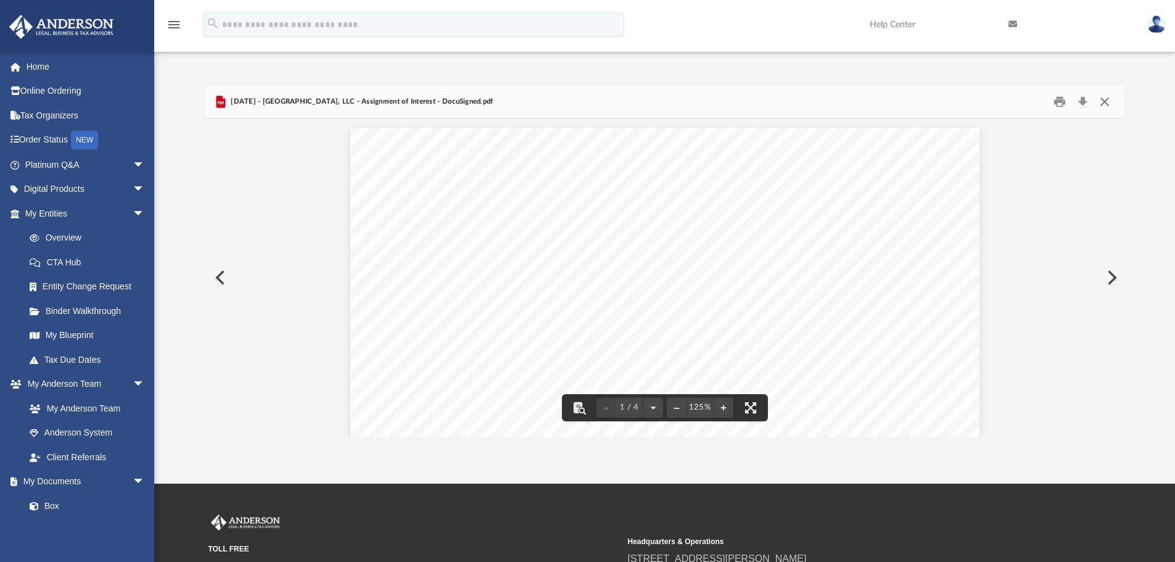
click at [1105, 102] on button "Close" at bounding box center [1105, 102] width 22 height 19
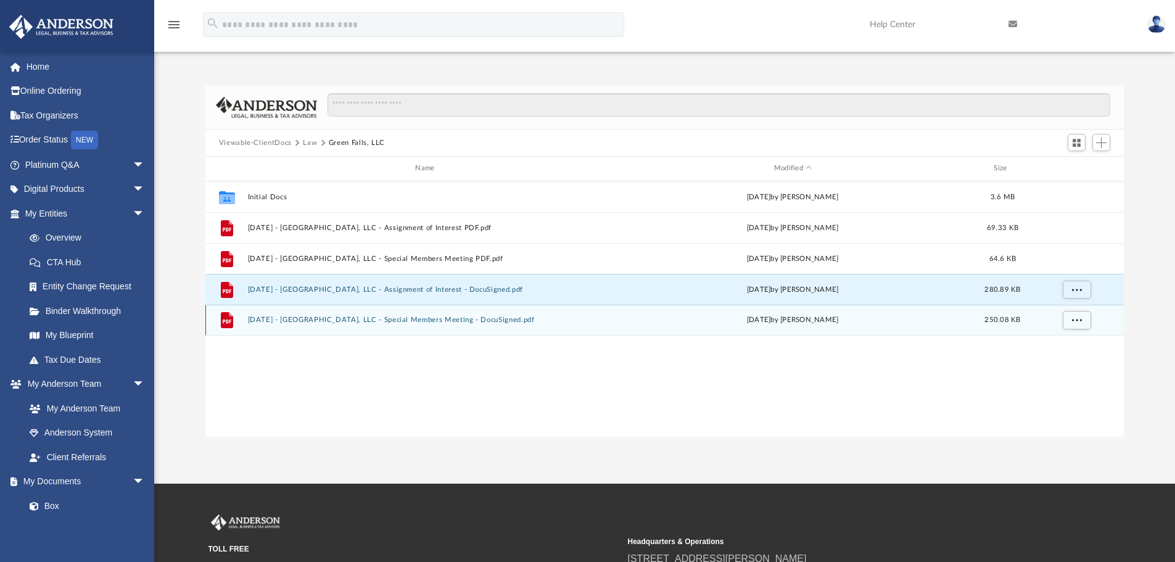
click at [430, 322] on button "[DATE] - [GEOGRAPHIC_DATA], LLC - Special Members Meeting - DocuSigned.pdf" at bounding box center [427, 320] width 360 height 8
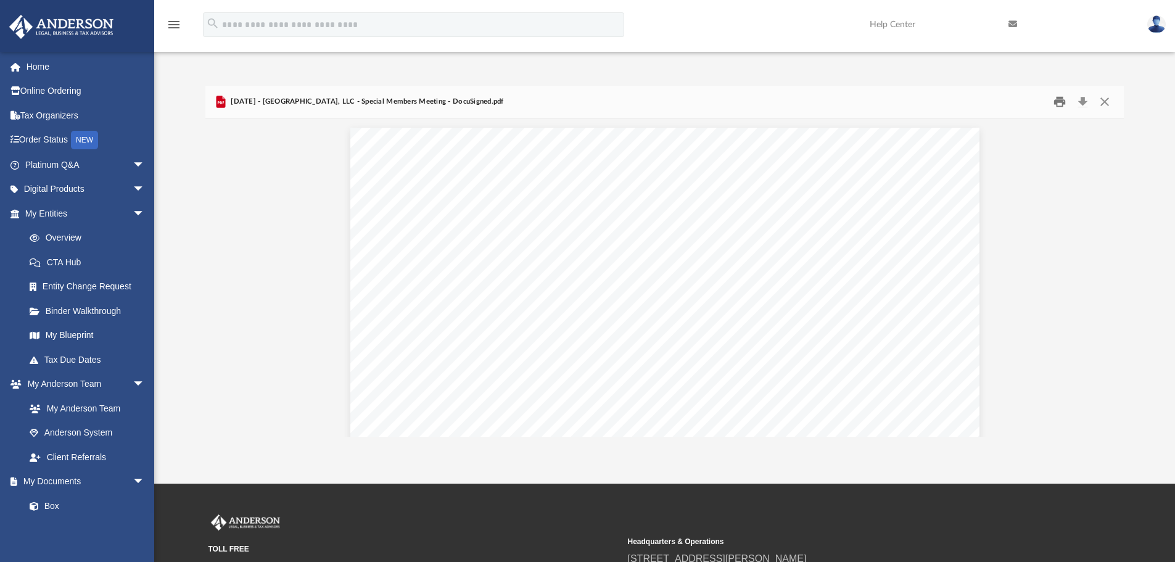
click at [1062, 103] on button "Print" at bounding box center [1059, 102] width 25 height 19
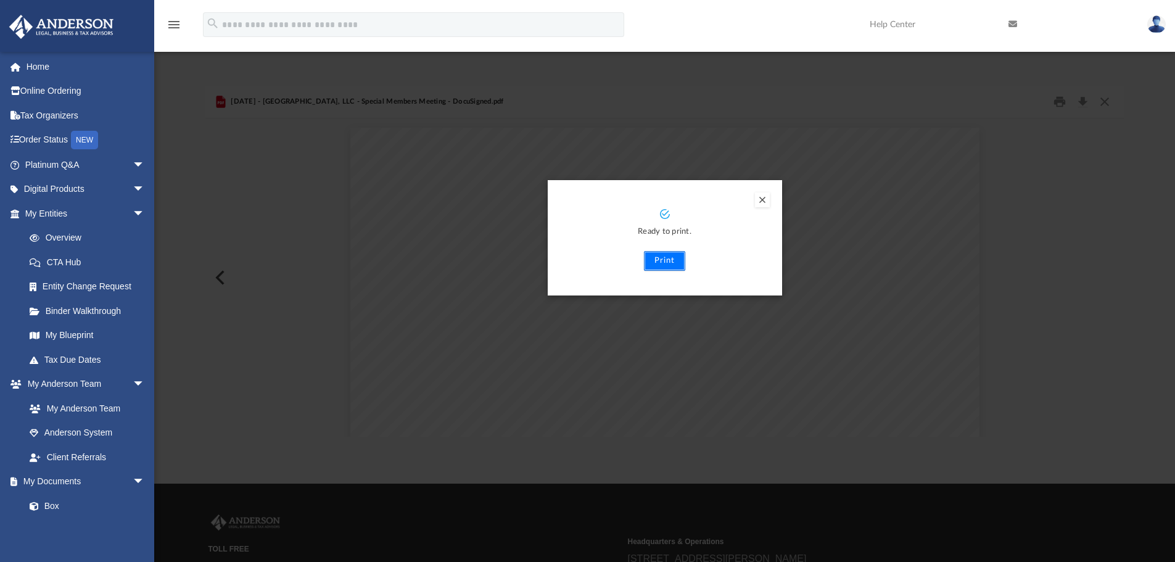
click at [665, 262] on button "Print" at bounding box center [664, 261] width 41 height 20
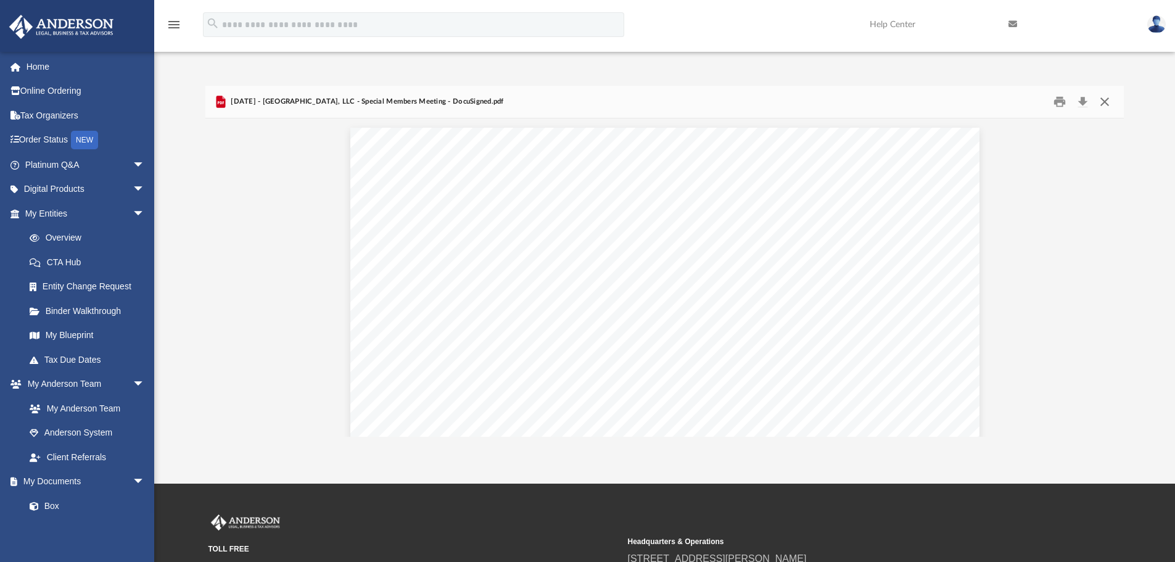
click at [1102, 104] on button "Close" at bounding box center [1105, 102] width 22 height 19
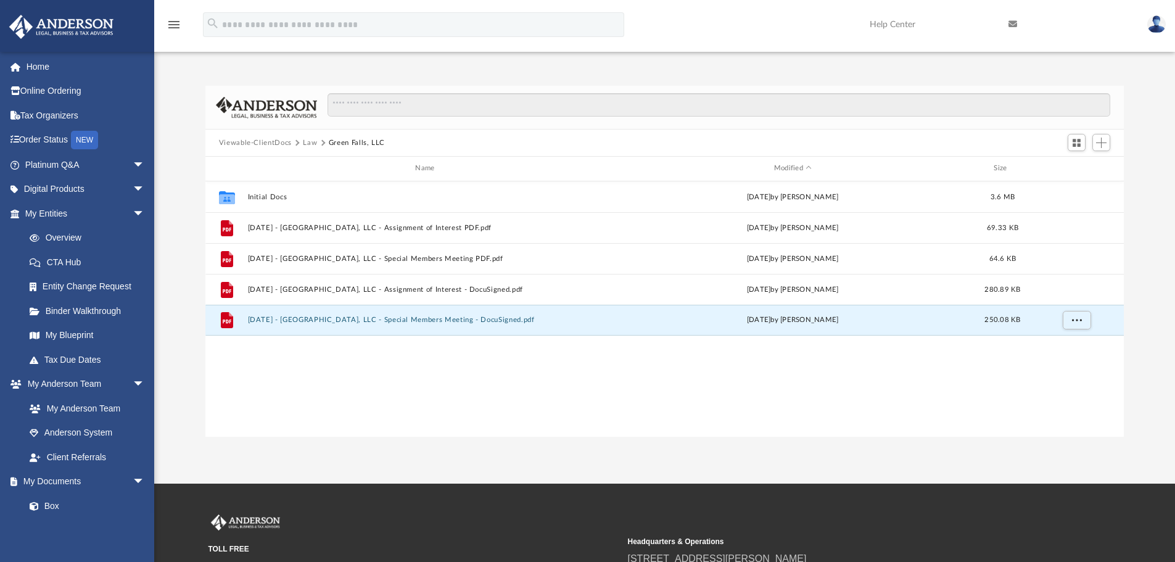
click at [307, 142] on button "Law" at bounding box center [310, 143] width 14 height 11
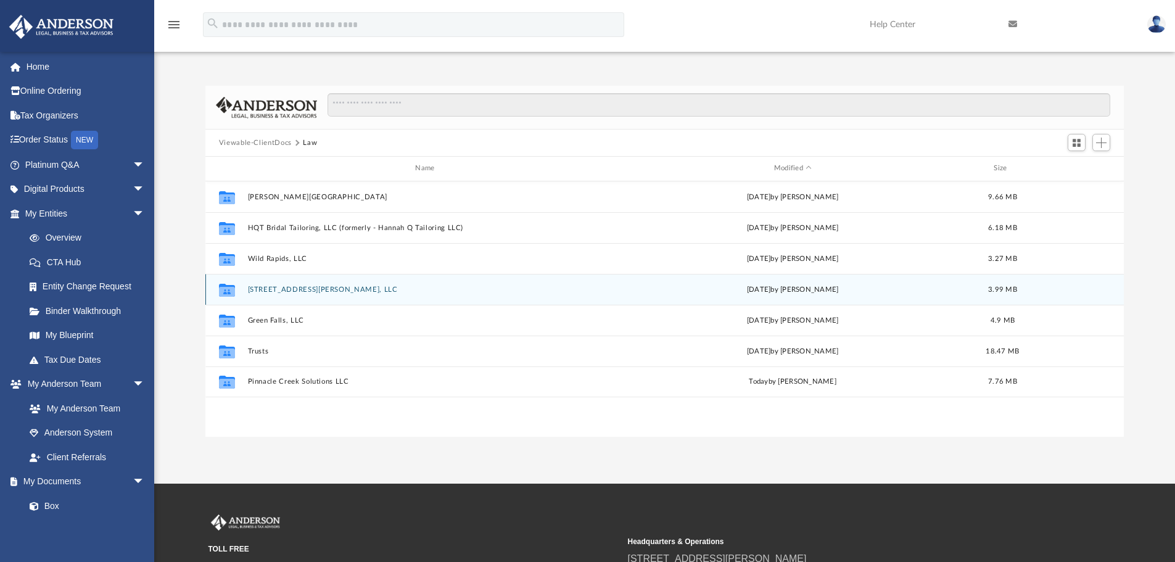
click at [277, 288] on button "[STREET_ADDRESS][PERSON_NAME], LLC" at bounding box center [427, 290] width 360 height 8
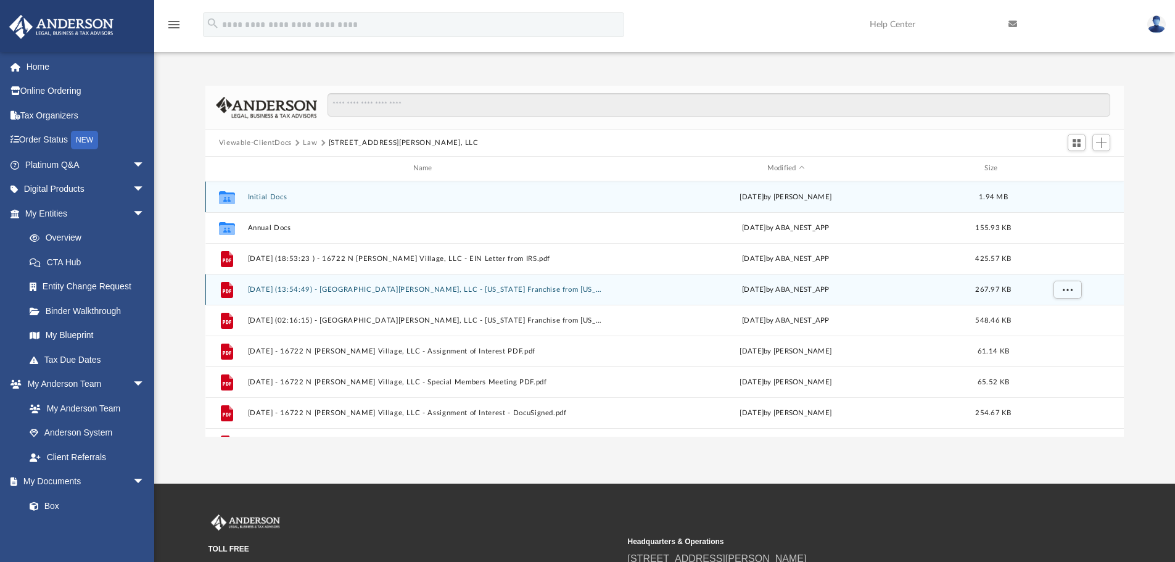
scroll to position [22, 0]
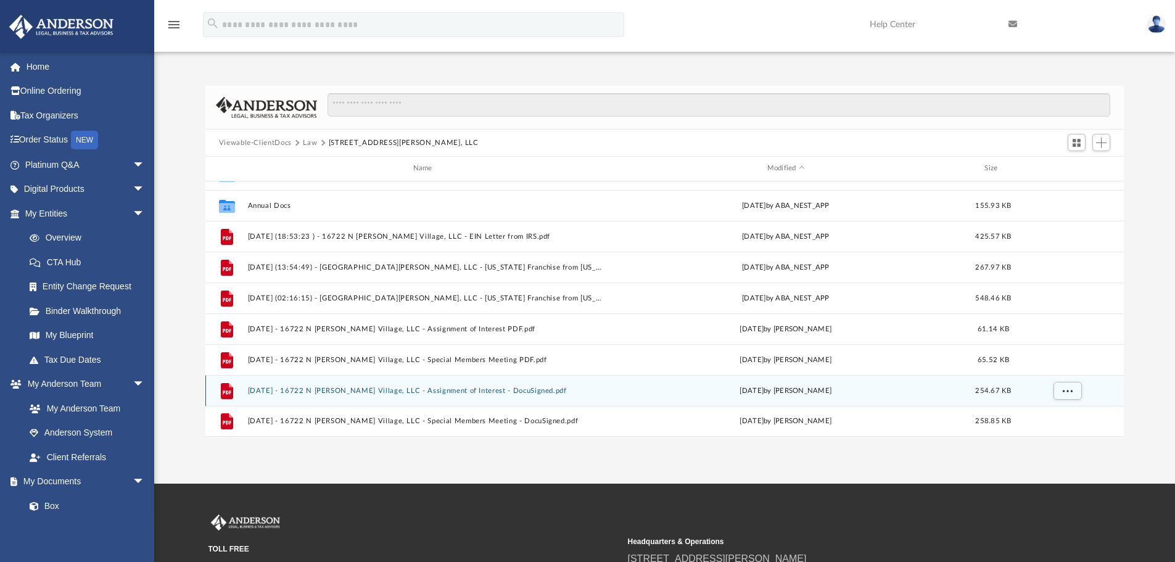
click at [456, 390] on button "[DATE] - 16722 N [PERSON_NAME] Village, LLC - Assignment of Interest - DocuSign…" at bounding box center [424, 391] width 355 height 8
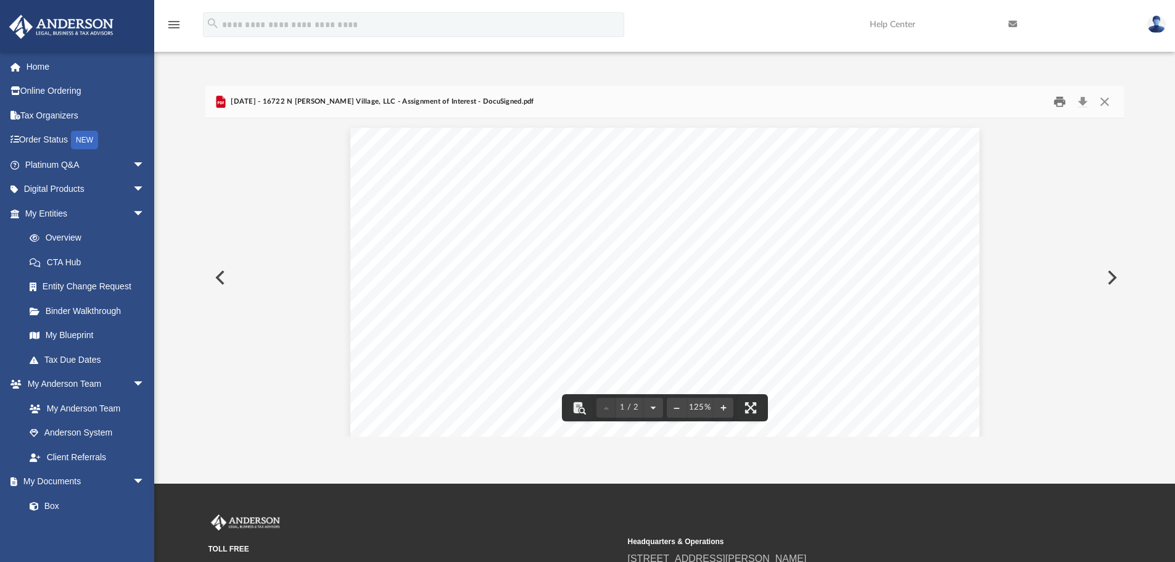
click at [1062, 104] on button "Print" at bounding box center [1059, 102] width 25 height 19
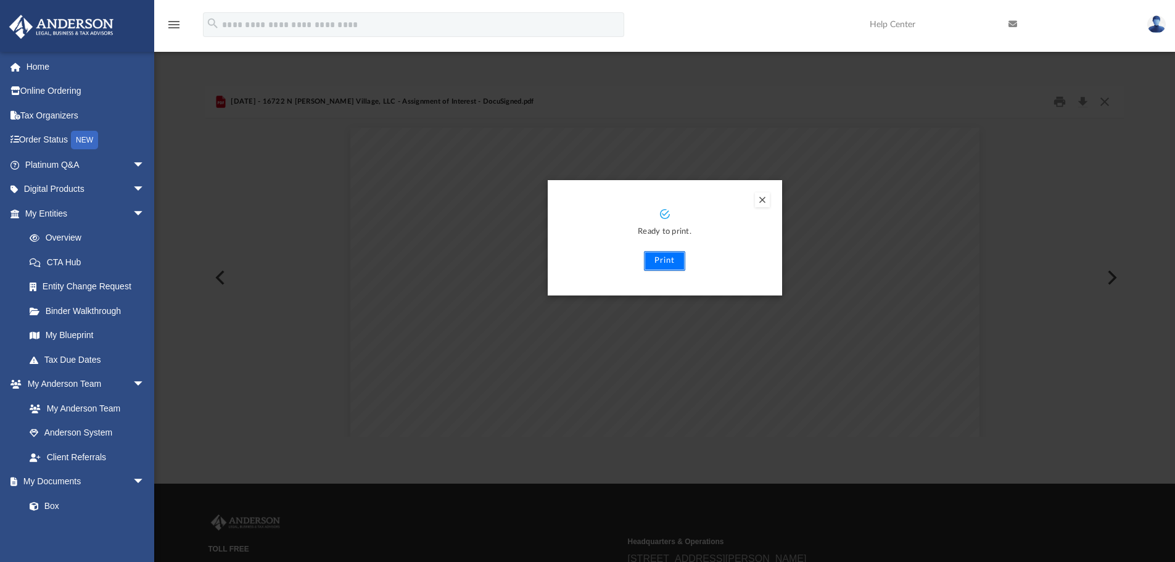
click at [667, 265] on button "Print" at bounding box center [664, 261] width 41 height 20
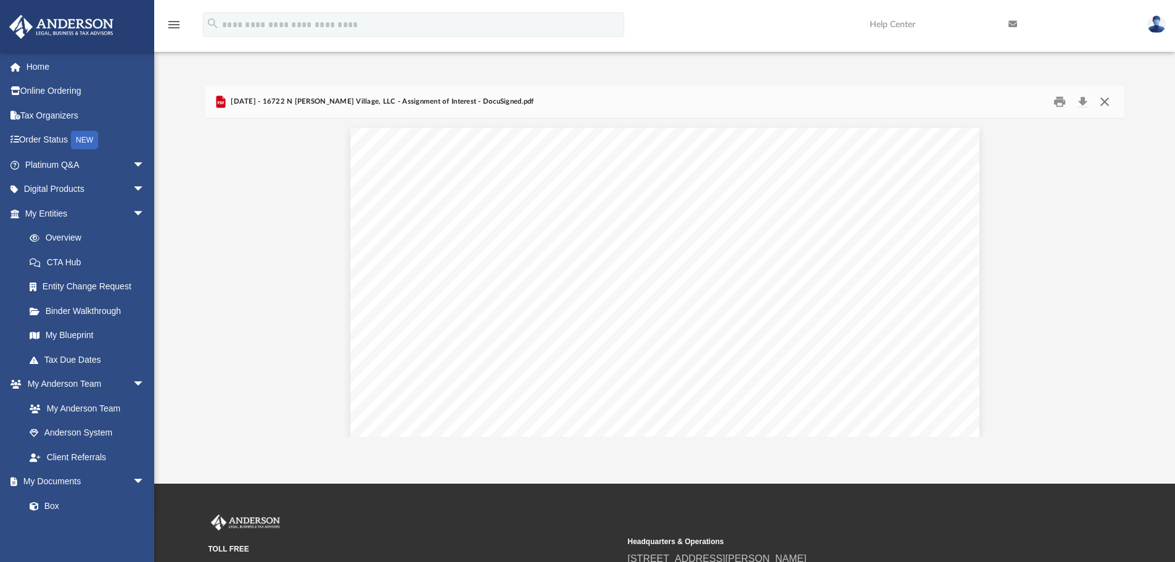
click at [1108, 104] on button "Close" at bounding box center [1105, 102] width 22 height 19
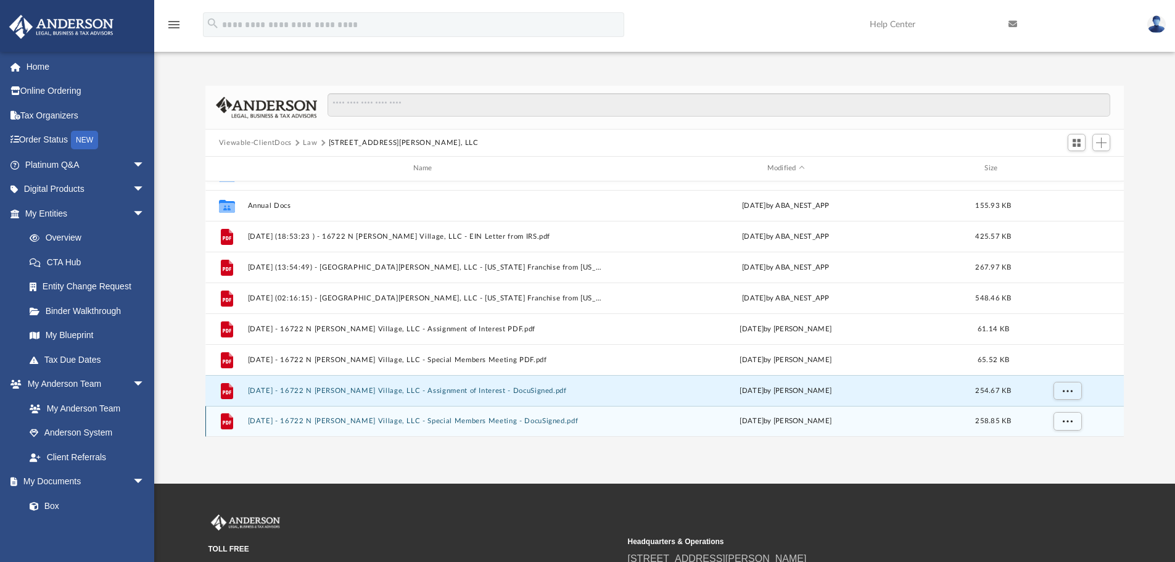
click at [382, 425] on button "[DATE] - 16722 N [PERSON_NAME] Village, LLC - Special Members Meeting - DocuSig…" at bounding box center [424, 421] width 355 height 8
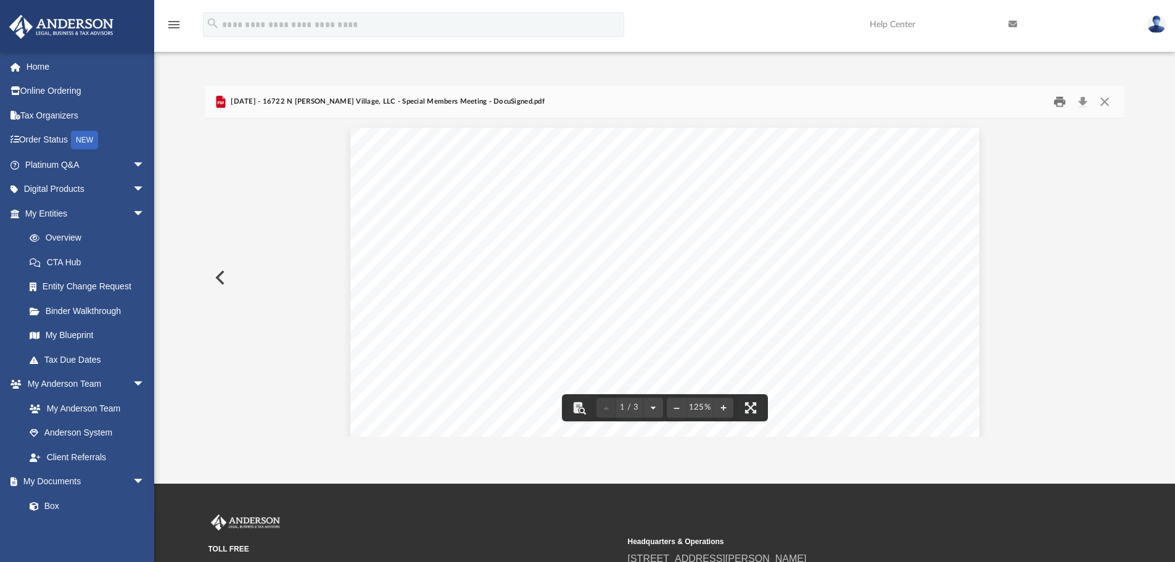
click at [1060, 103] on button "Print" at bounding box center [1059, 102] width 25 height 19
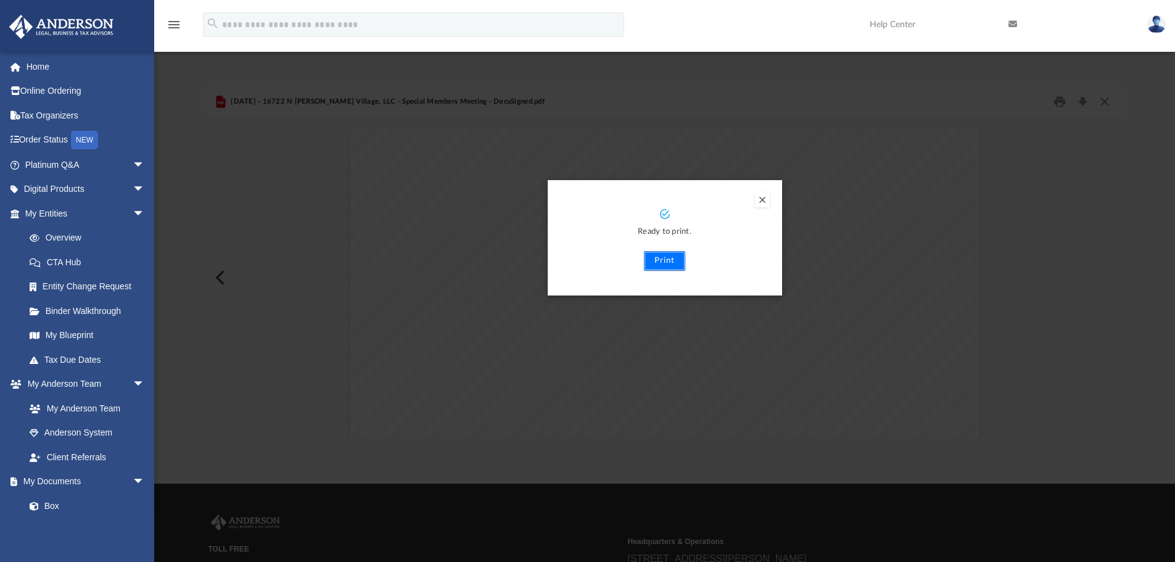
click at [663, 258] on button "Print" at bounding box center [664, 261] width 41 height 20
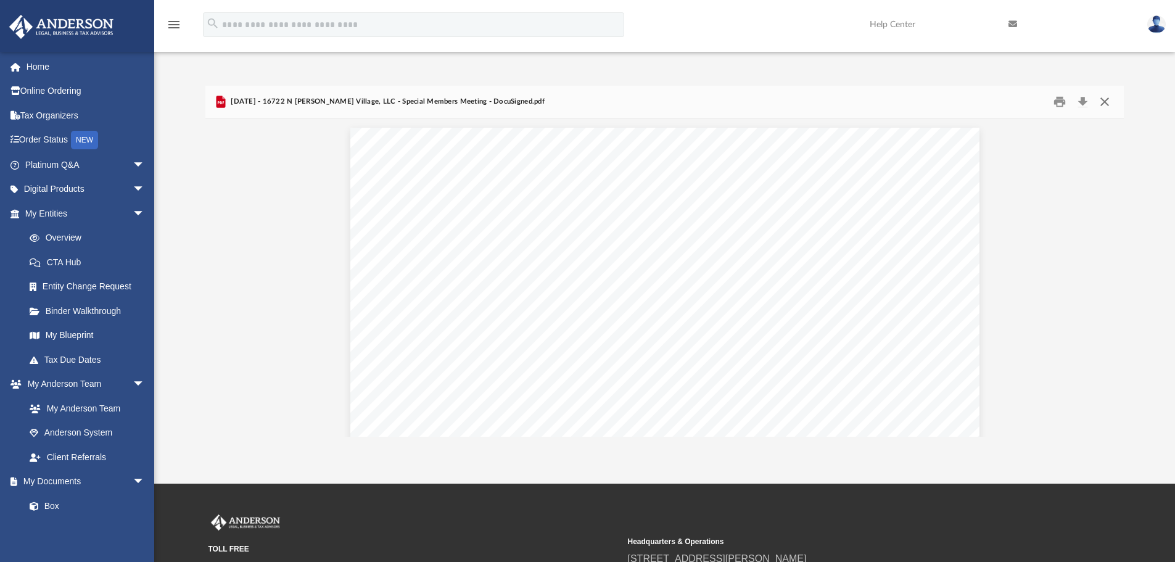
click at [1109, 105] on button "Close" at bounding box center [1105, 102] width 22 height 19
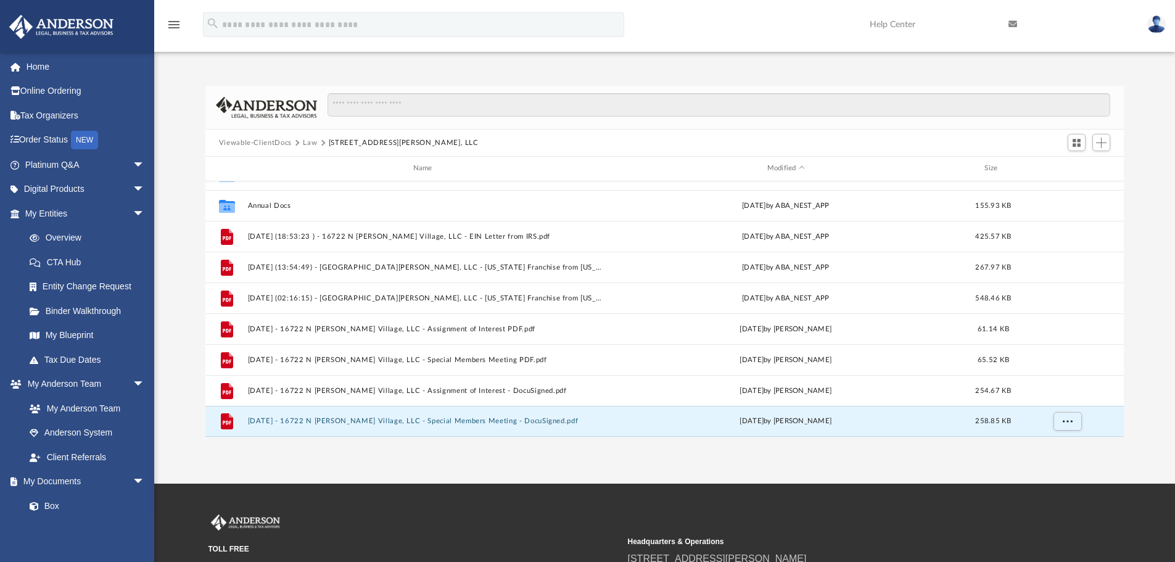
click at [308, 142] on button "Law" at bounding box center [310, 143] width 14 height 11
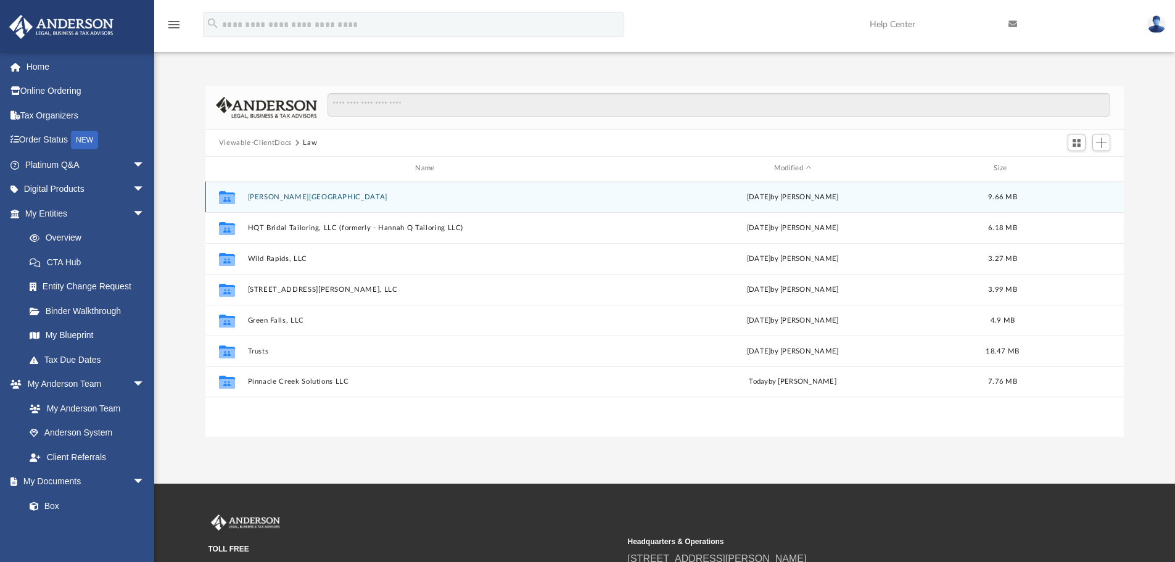
scroll to position [0, 0]
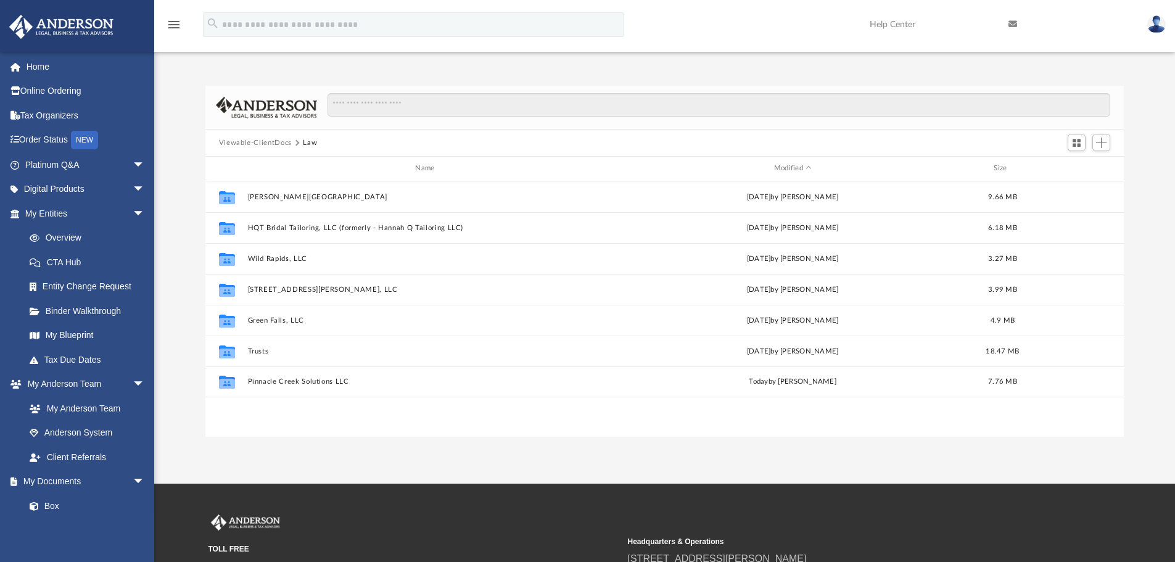
click at [275, 145] on button "Viewable-ClientDocs" at bounding box center [255, 143] width 73 height 11
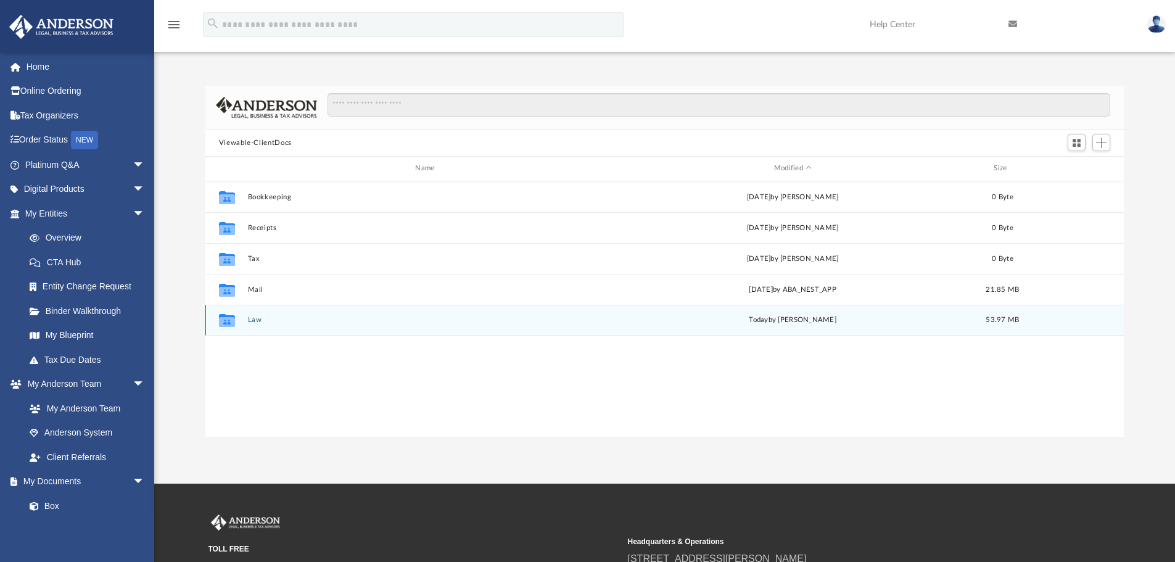
click at [252, 321] on button "Law" at bounding box center [427, 320] width 360 height 8
